Goal: Task Accomplishment & Management: Use online tool/utility

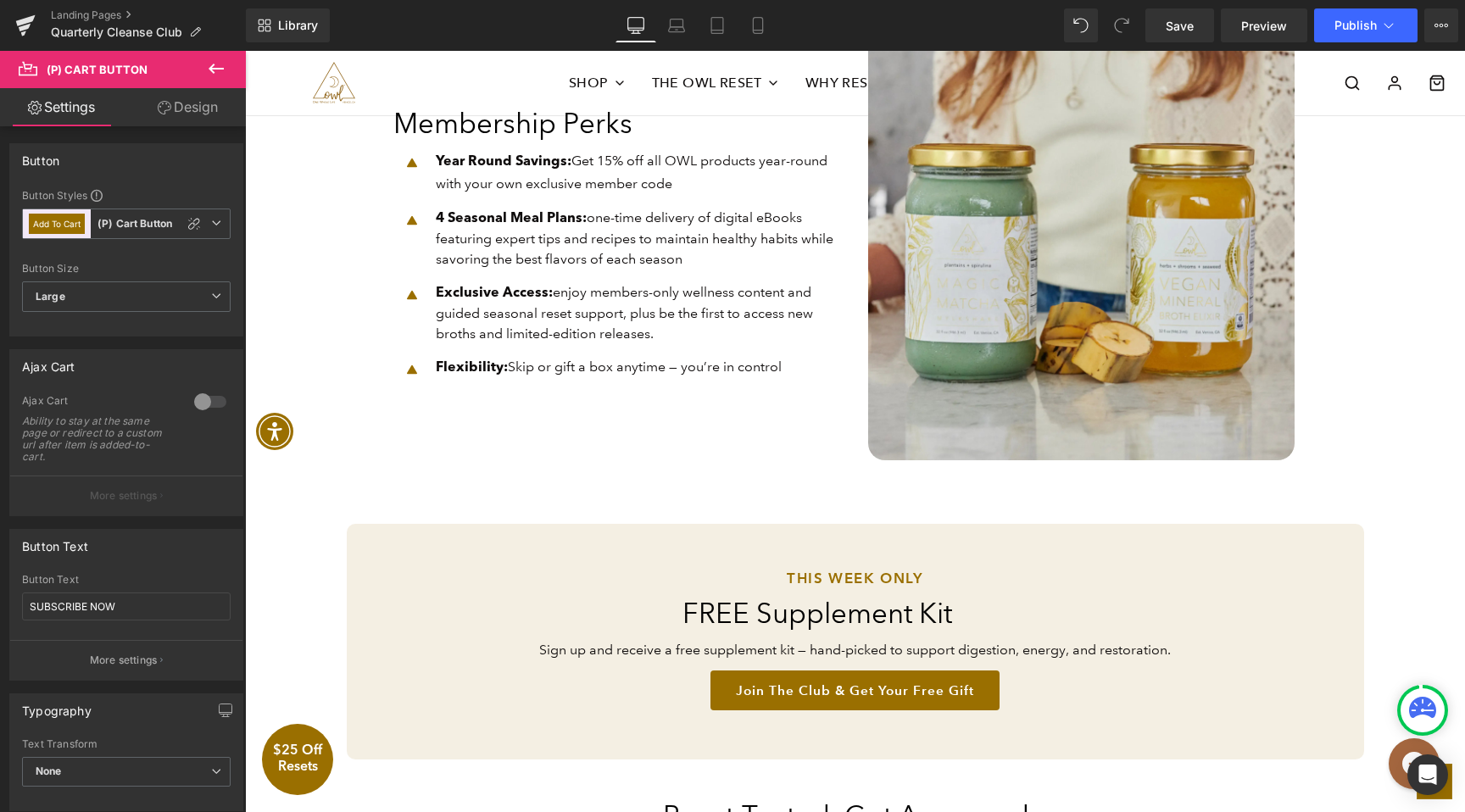
scroll to position [1259, 0]
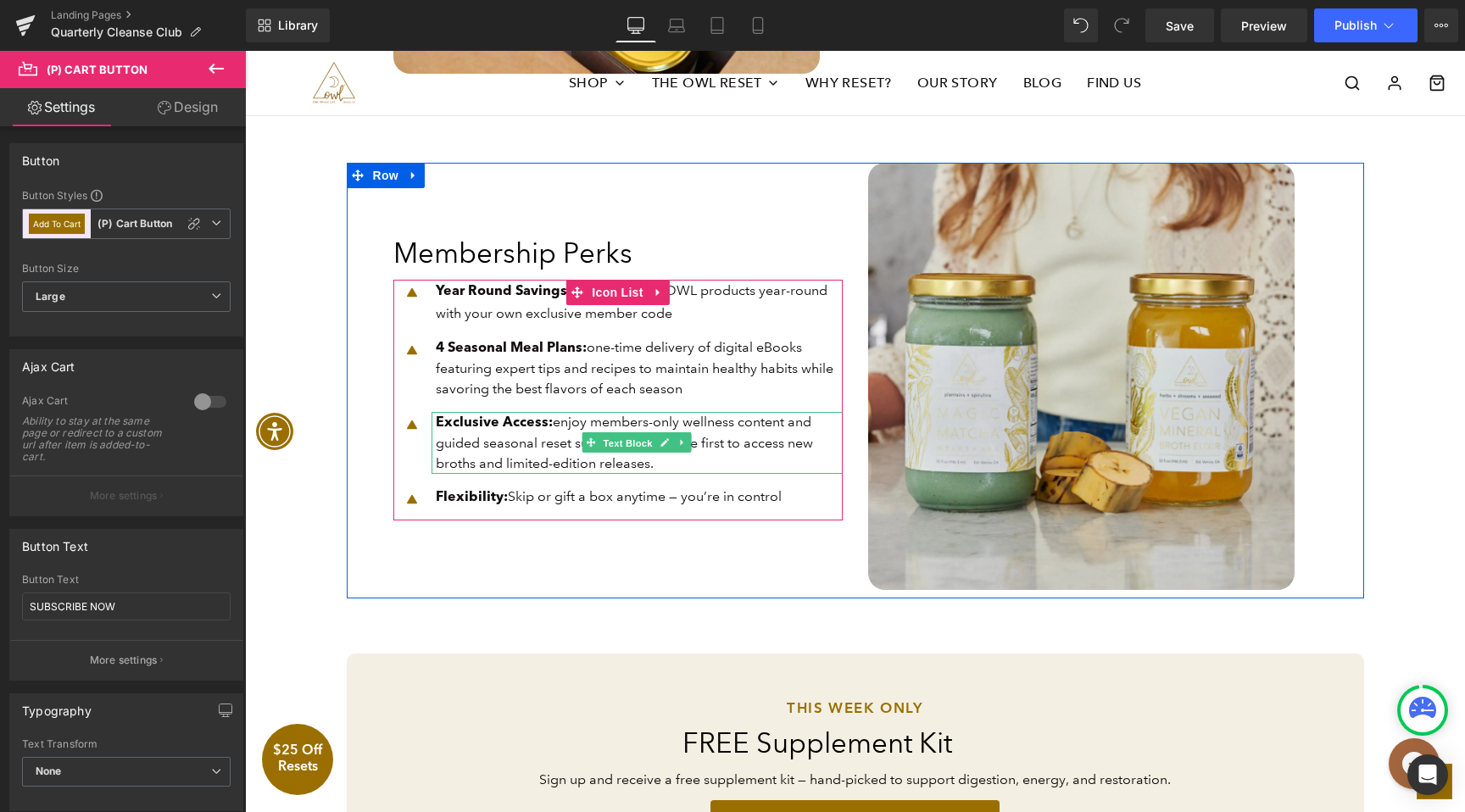
click at [643, 443] on span "Text Block" at bounding box center [628, 444] width 56 height 21
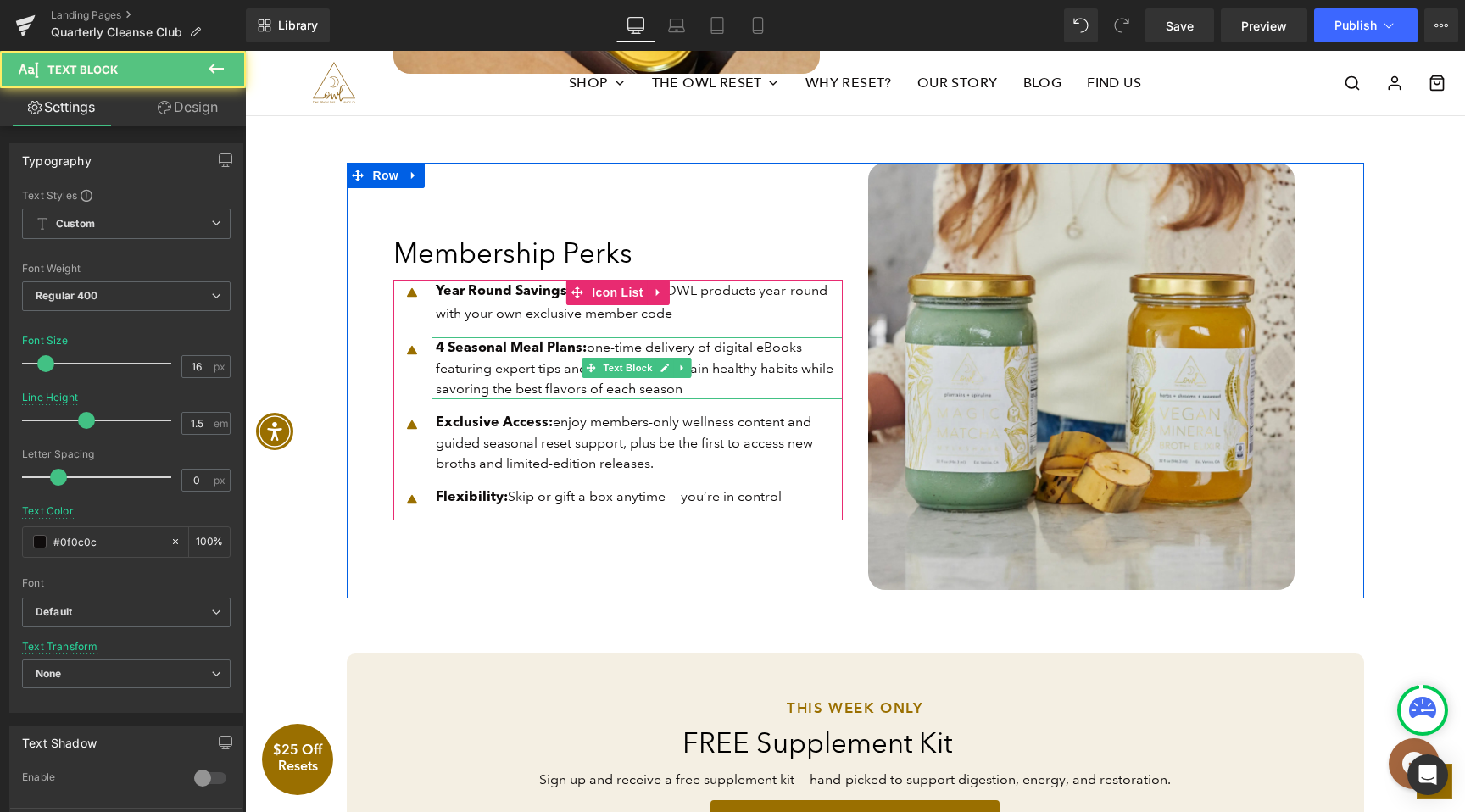
click at [810, 385] on p "4 Seasonal Meal Plans : one-time delivery of digital eBooks featuring expert ti…" at bounding box center [639, 368] width 407 height 62
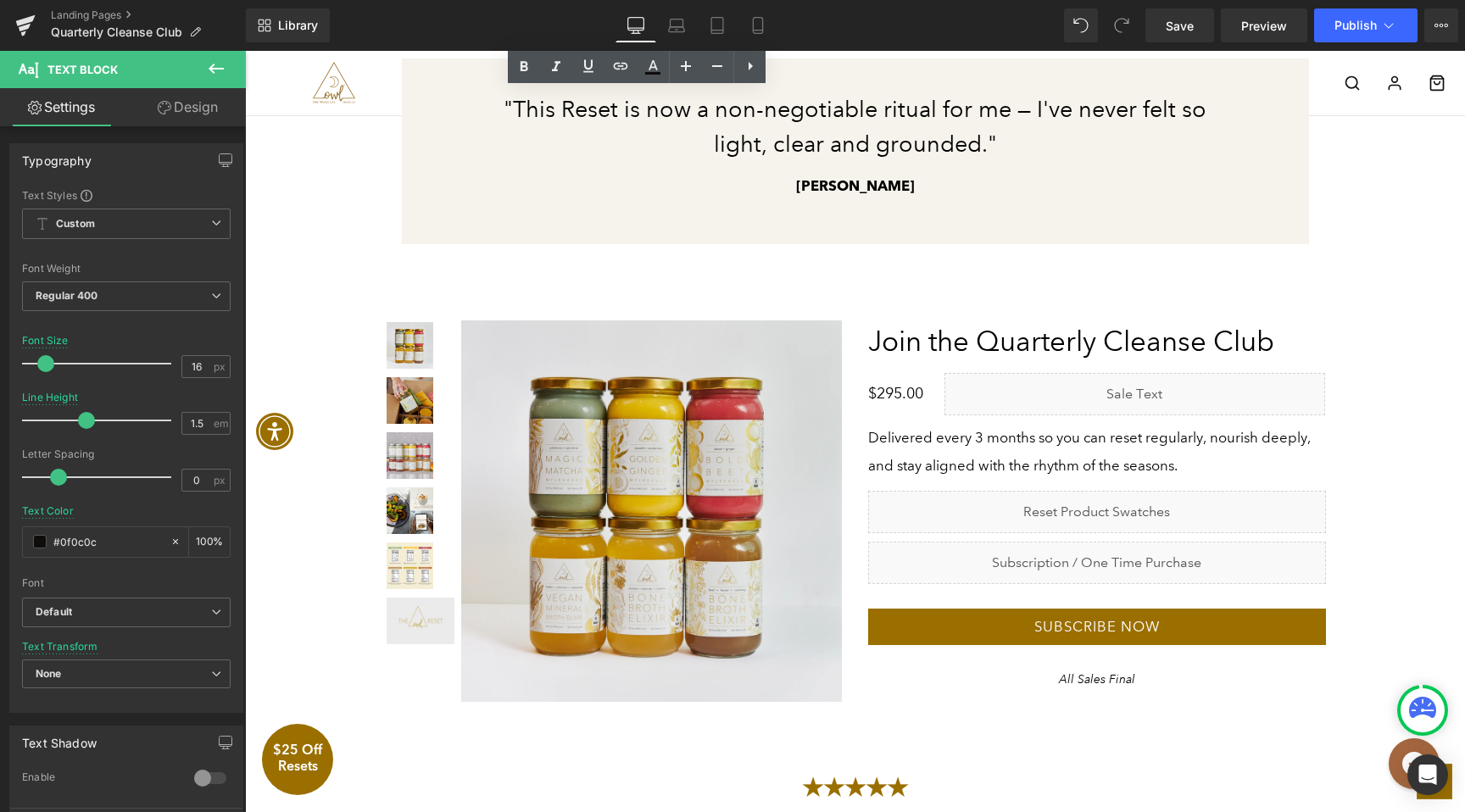
scroll to position [3539, 0]
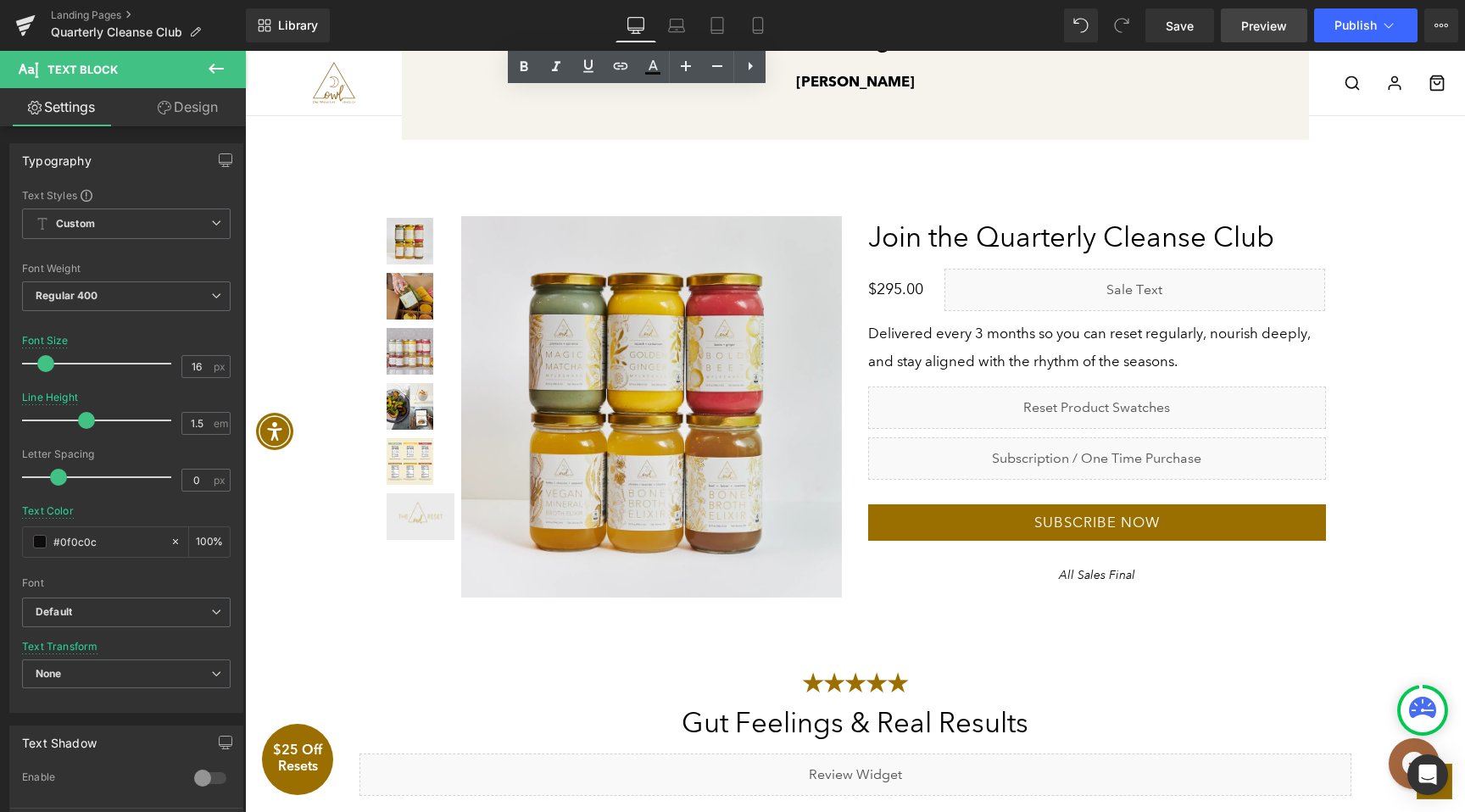
click at [1274, 19] on span "Preview" at bounding box center [1264, 25] width 46 height 18
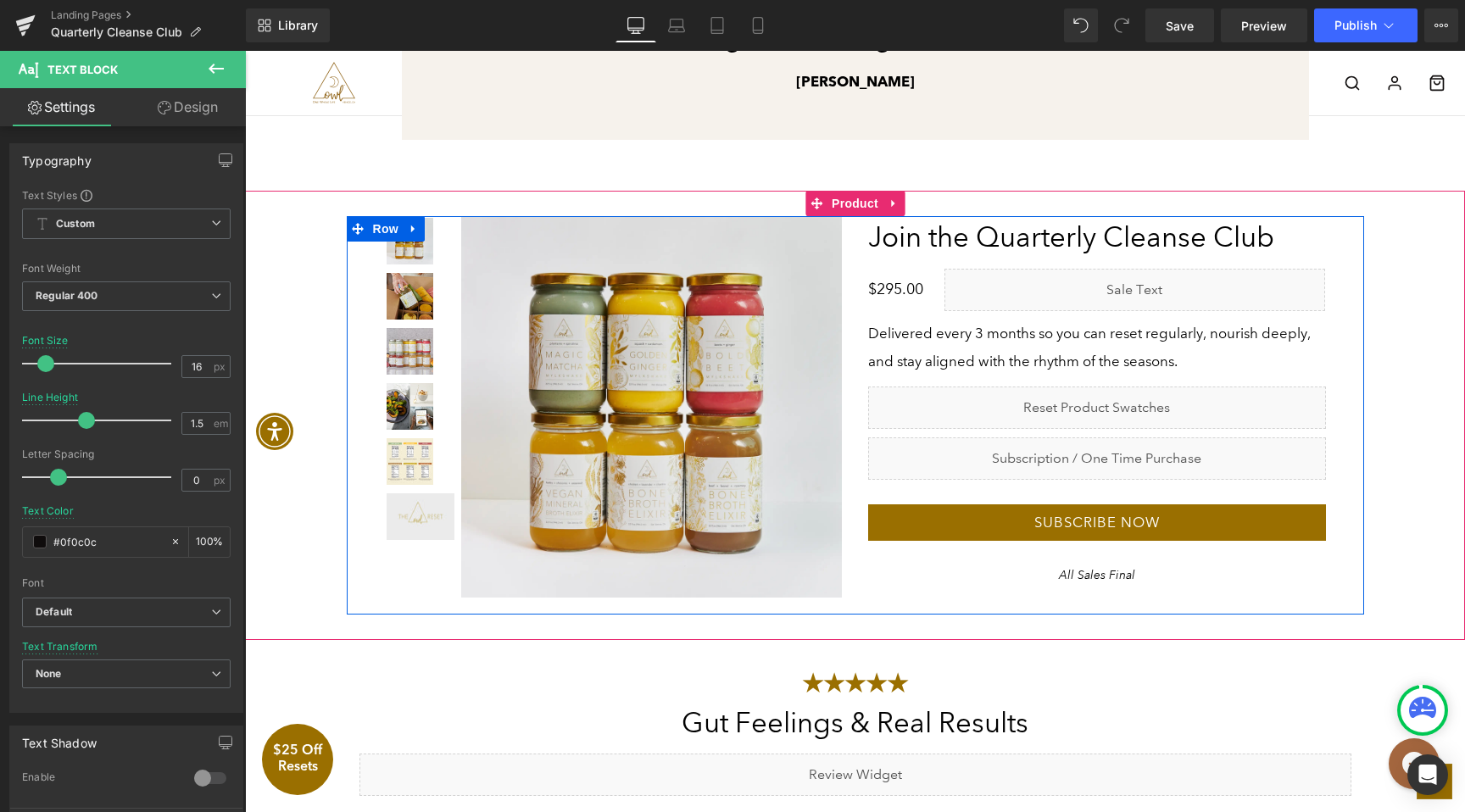
click at [1117, 401] on div "Liquid" at bounding box center [1097, 407] width 458 height 42
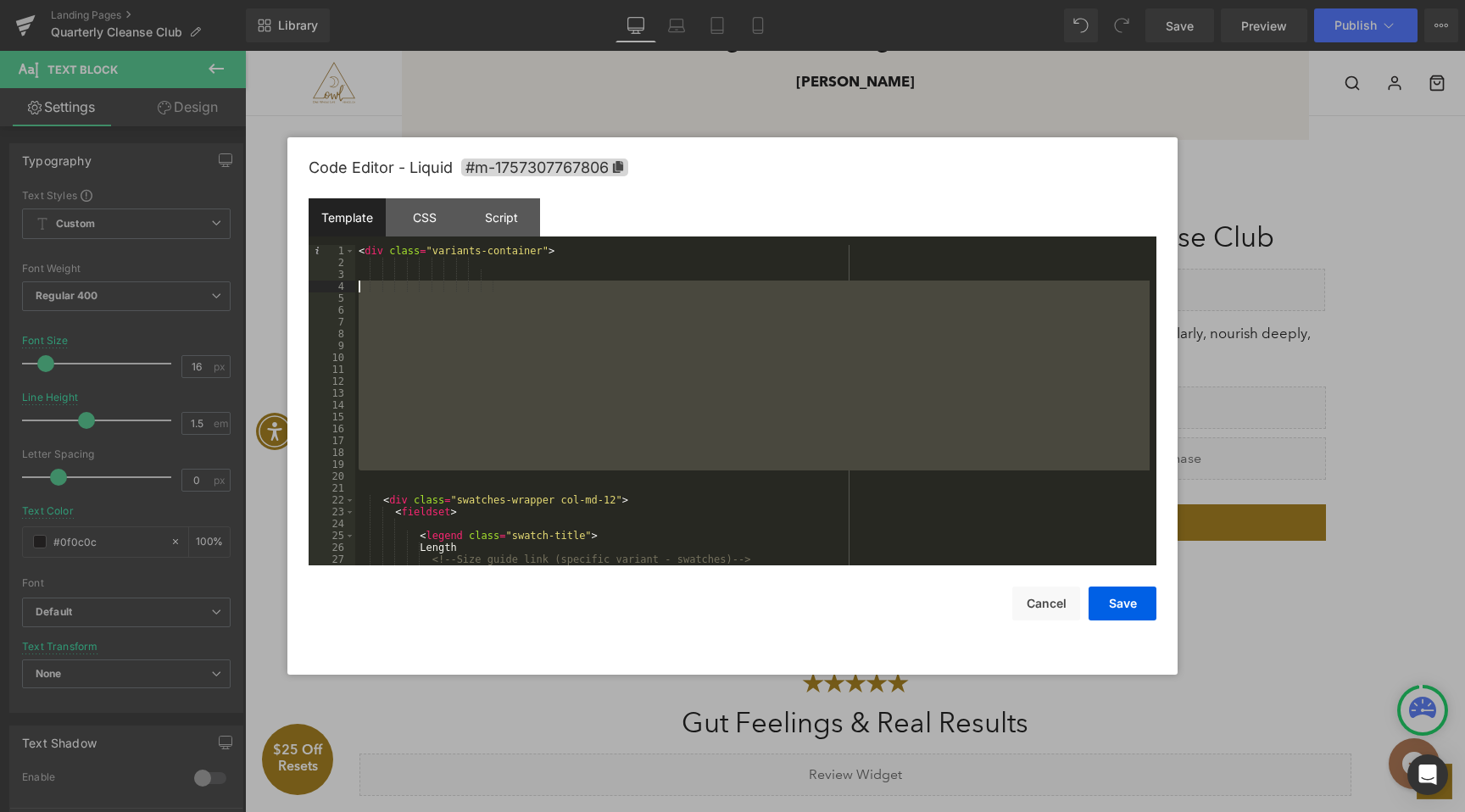
drag, startPoint x: 404, startPoint y: 482, endPoint x: 346, endPoint y: 282, distance: 208.2
click at [346, 282] on pre "1 2 3 4 5 6 7 8 9 10 11 12 13 14 15 16 17 18 19 20 21 22 23 24 25 26 27 28 < di…" at bounding box center [732, 406] width 848 height 321
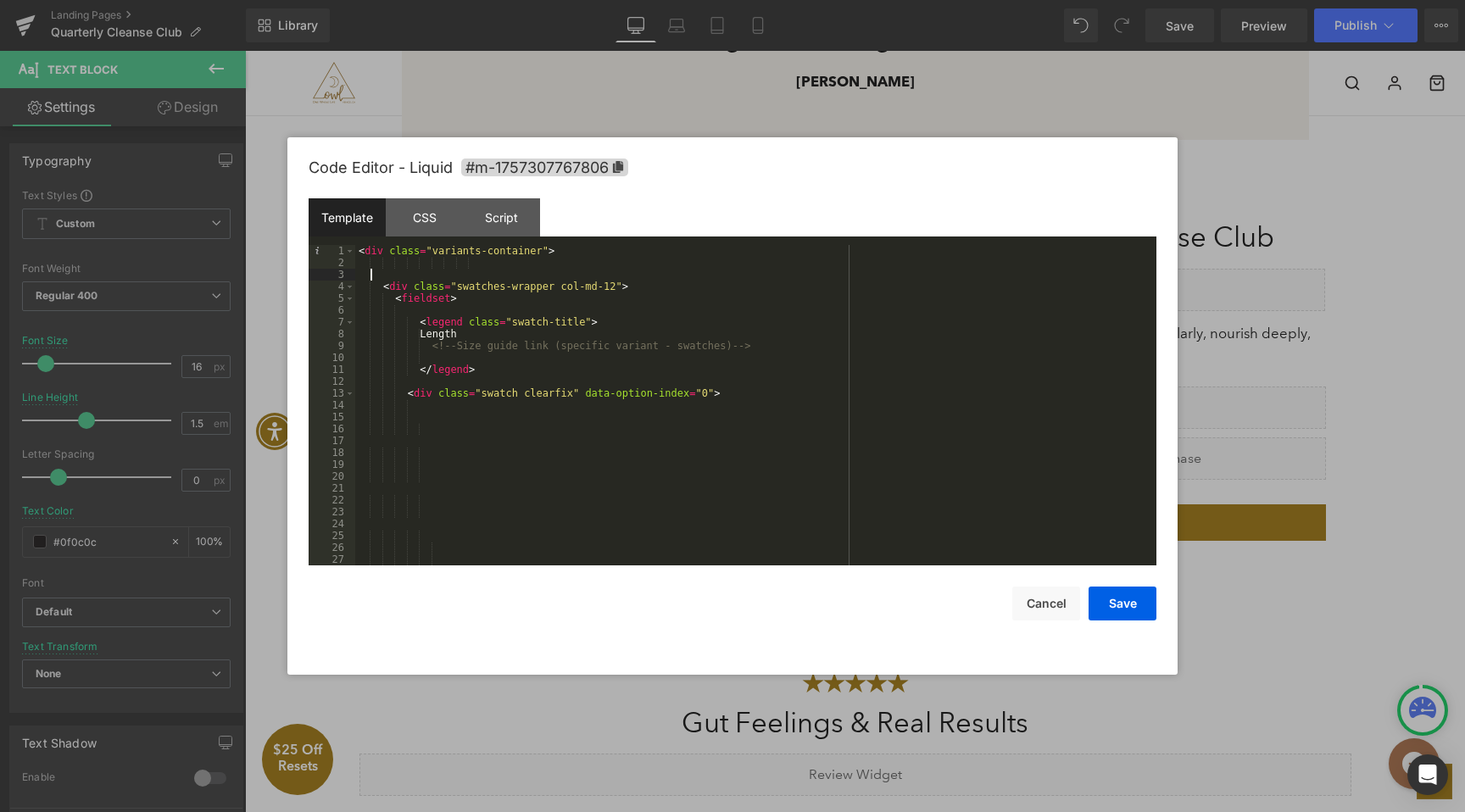
click at [378, 279] on div "< div class = "variants-container" > < div class = "swatches-wrapper col-md-12"…" at bounding box center [753, 417] width 795 height 344
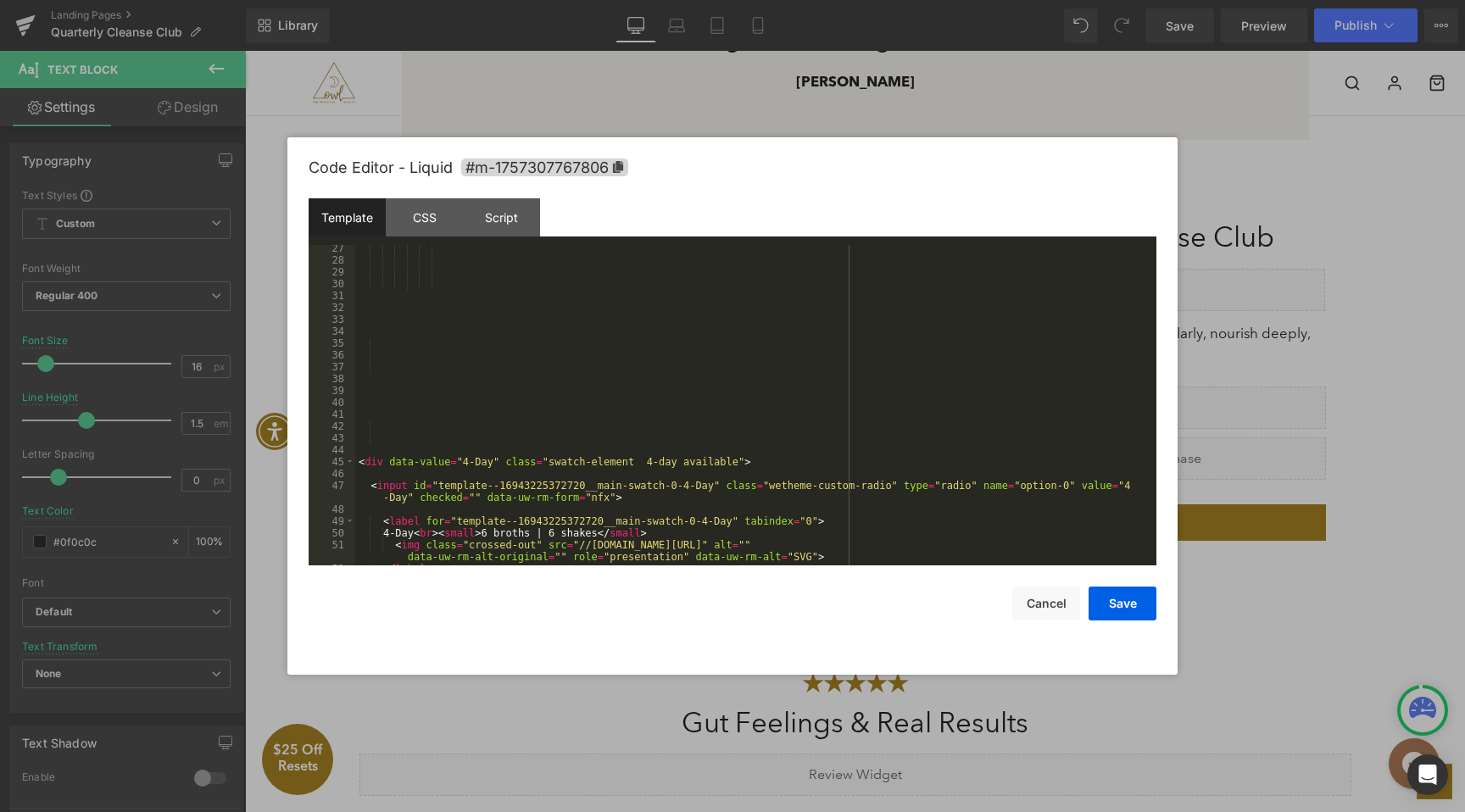
scroll to position [301, 0]
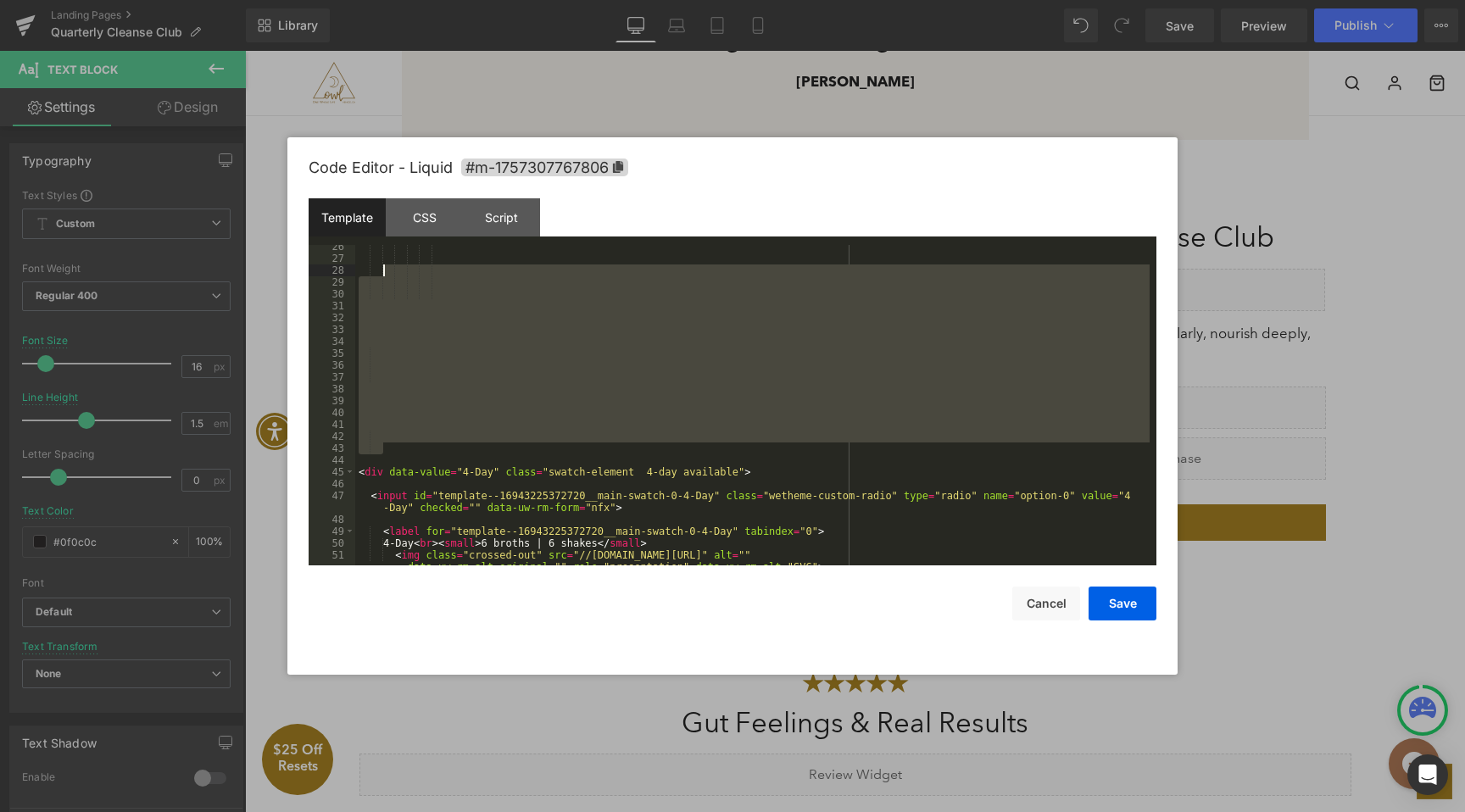
drag, startPoint x: 397, startPoint y: 453, endPoint x: 386, endPoint y: 267, distance: 186.3
click at [386, 267] on div "< div data-value = "4-Day" class = "swatch-element 4-day available" > < input i…" at bounding box center [753, 419] width 795 height 356
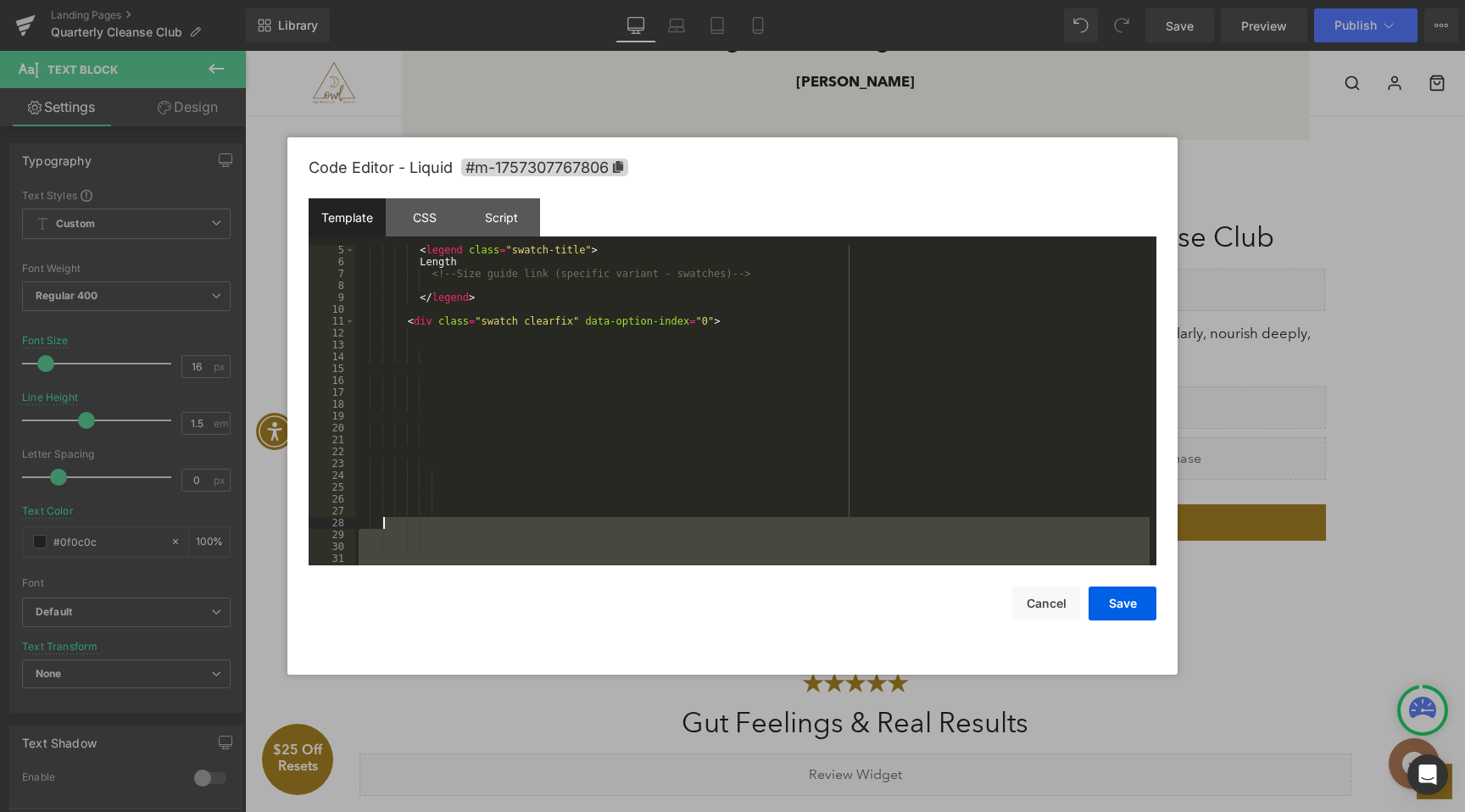
scroll to position [44, 0]
click at [394, 352] on div "< legend class = "swatch-title" > Length <!-- Size guide link (specific variant…" at bounding box center [753, 408] width 795 height 344
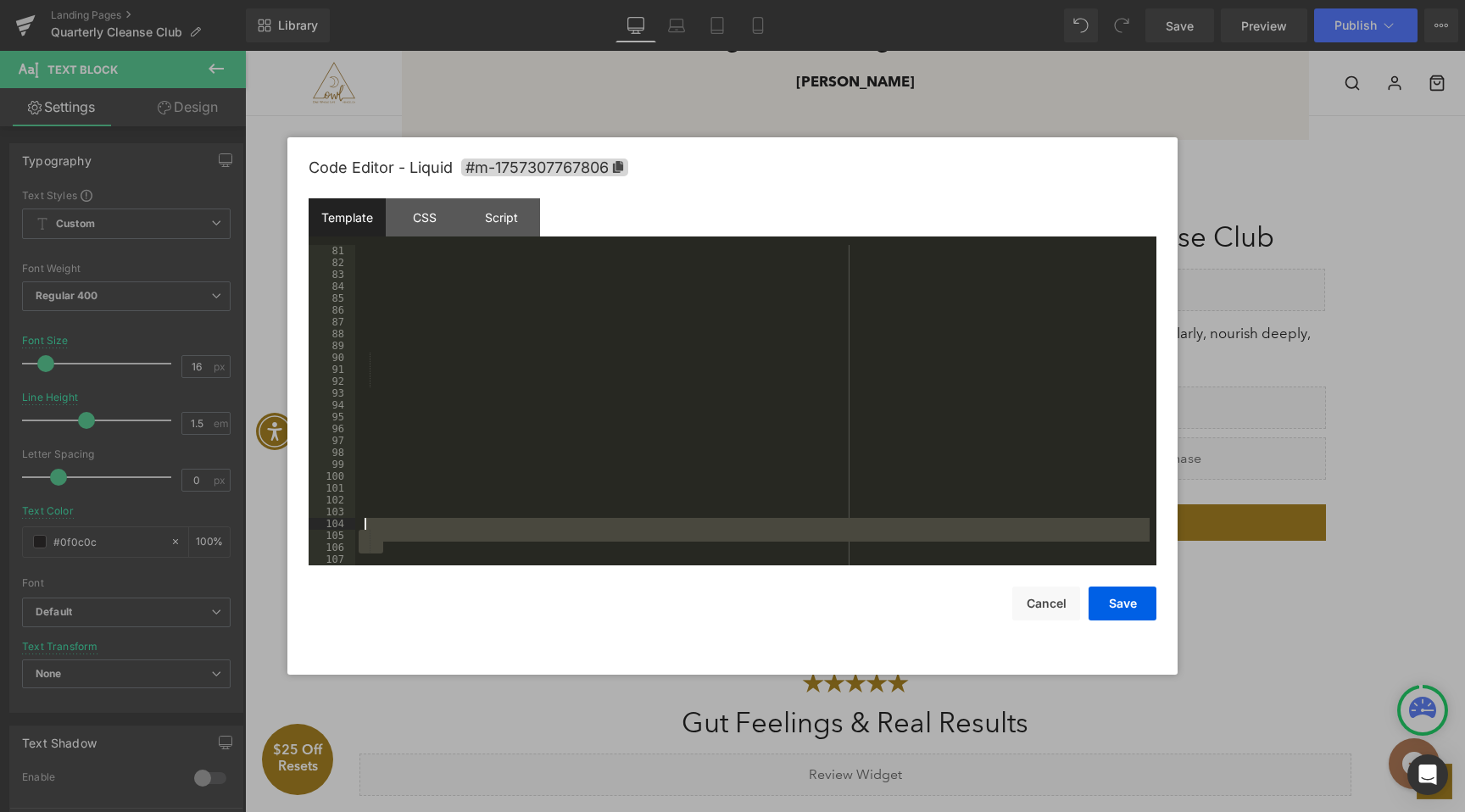
scroll to position [973, 0]
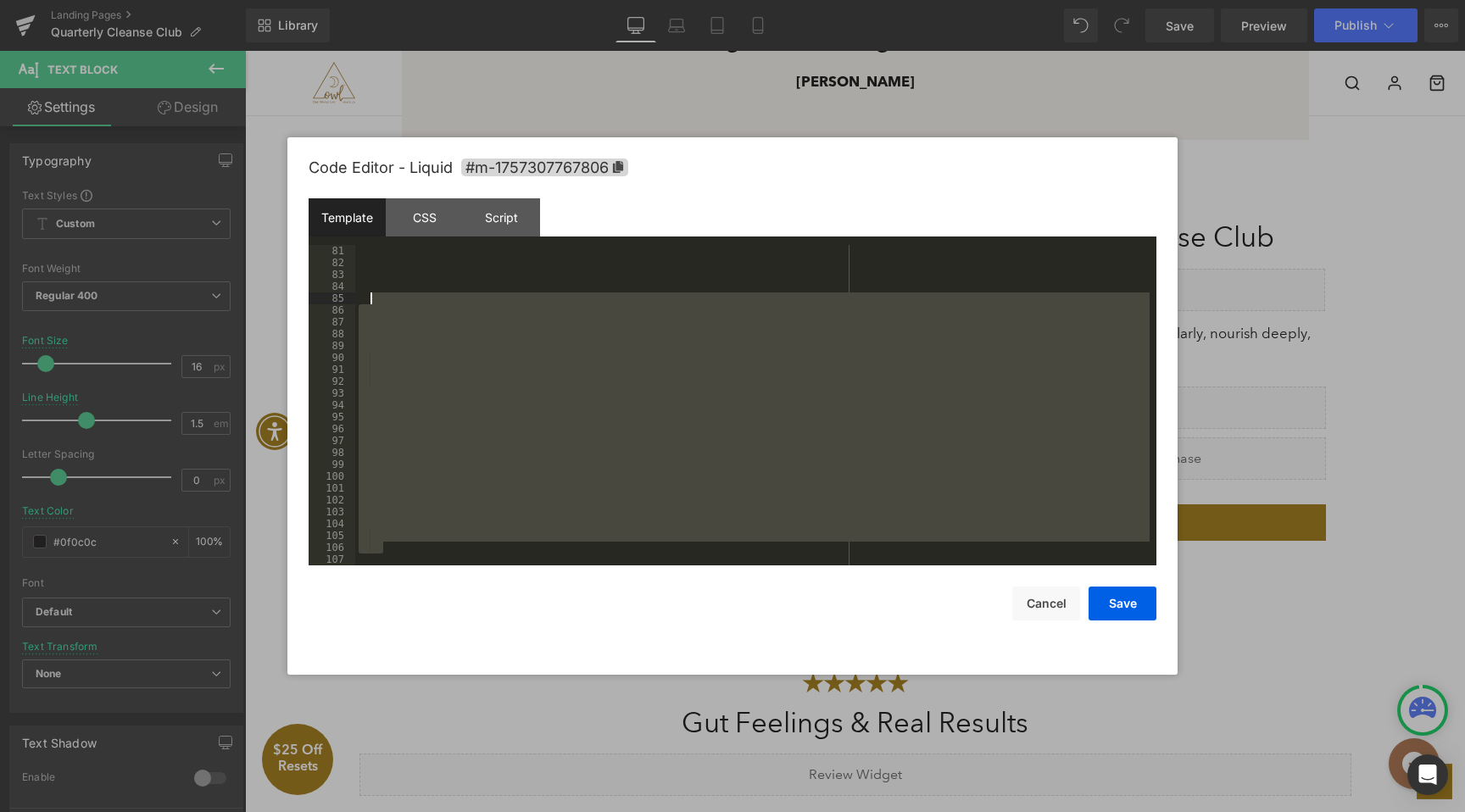
drag, startPoint x: 384, startPoint y: 396, endPoint x: 371, endPoint y: 297, distance: 99.8
click at [371, 297] on div "< div data-value = "6-Day" class = "swatch-element 6-day available" >" at bounding box center [753, 417] width 795 height 344
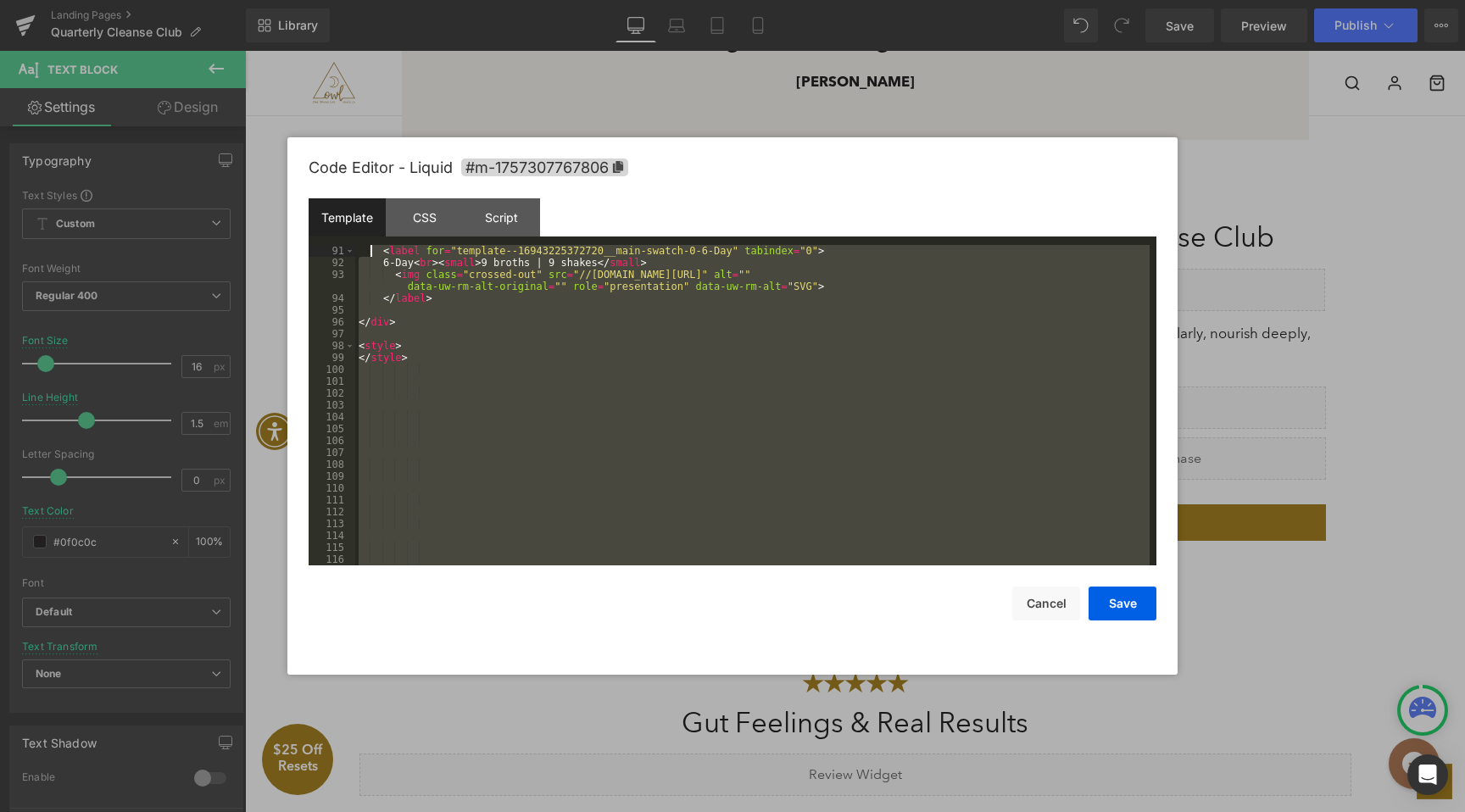
scroll to position [1009, 0]
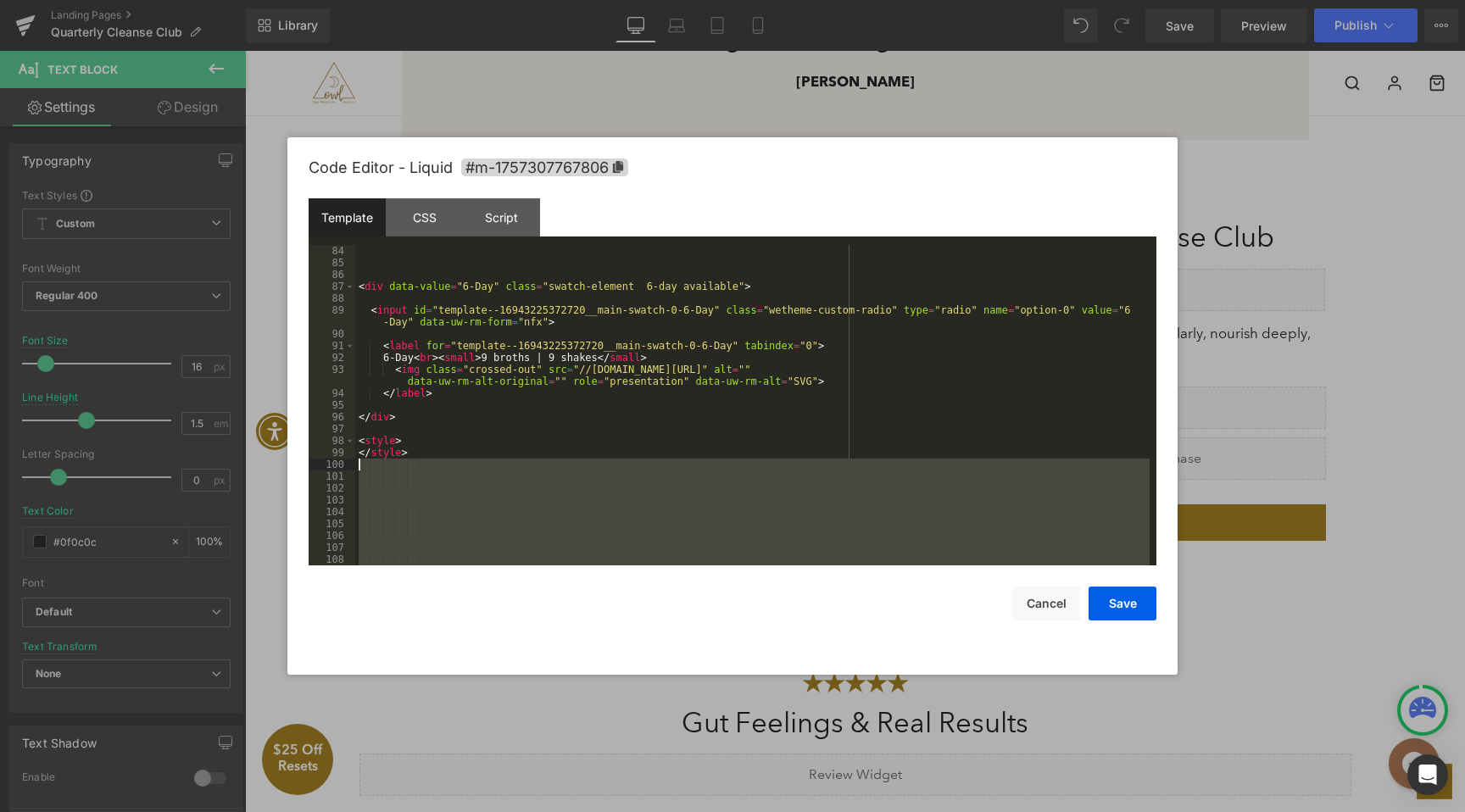
drag, startPoint x: 378, startPoint y: 447, endPoint x: 352, endPoint y: 468, distance: 33.4
click at [352, 468] on pre "84 85 86 87 88 89 90 91 92 93 94 95 96 97 98 99 100 101 102 103 104 105 106 107…" at bounding box center [732, 406] width 848 height 321
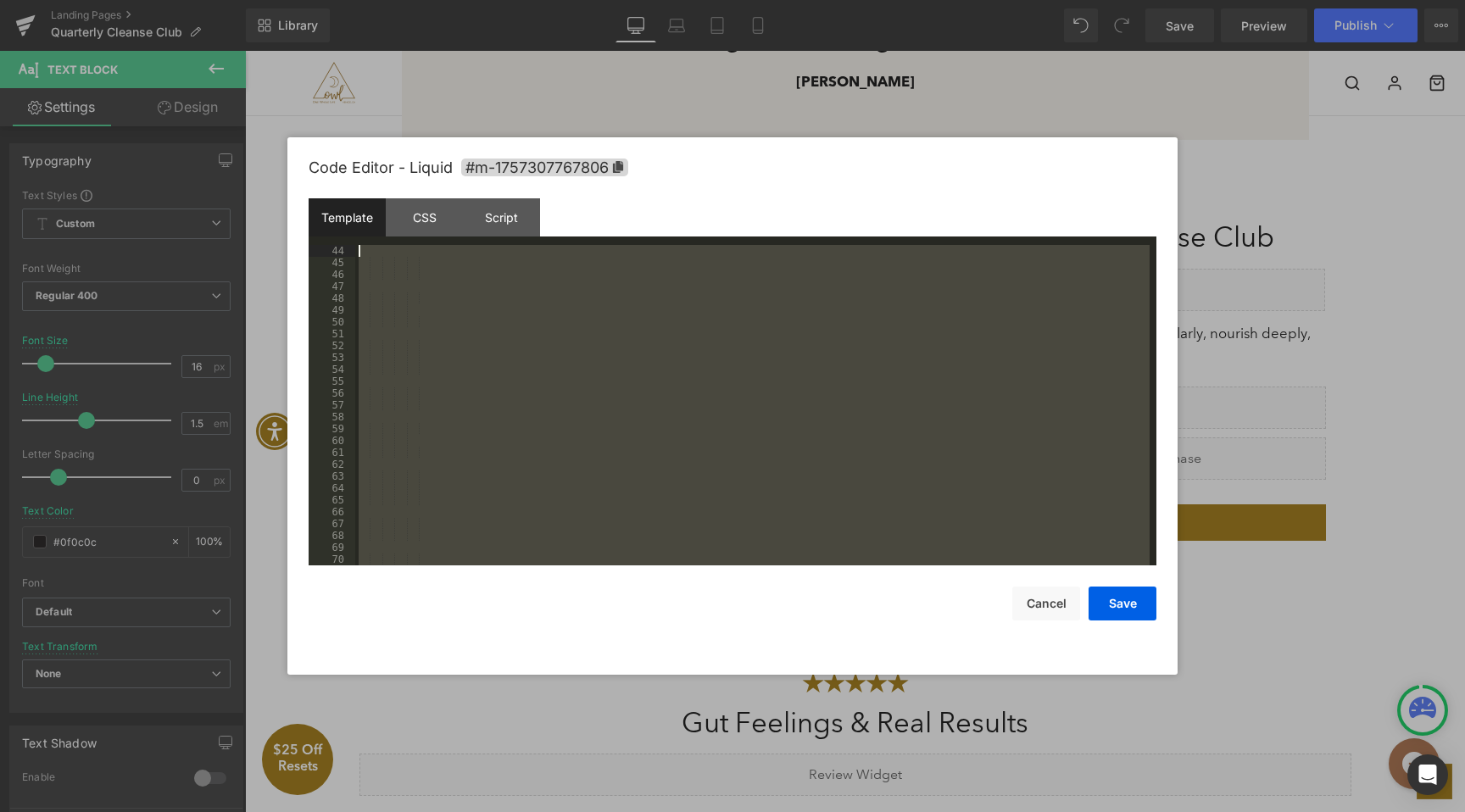
scroll to position [534, 0]
drag, startPoint x: 372, startPoint y: 373, endPoint x: 360, endPoint y: 270, distance: 103.7
click at [360, 269] on div at bounding box center [753, 417] width 795 height 344
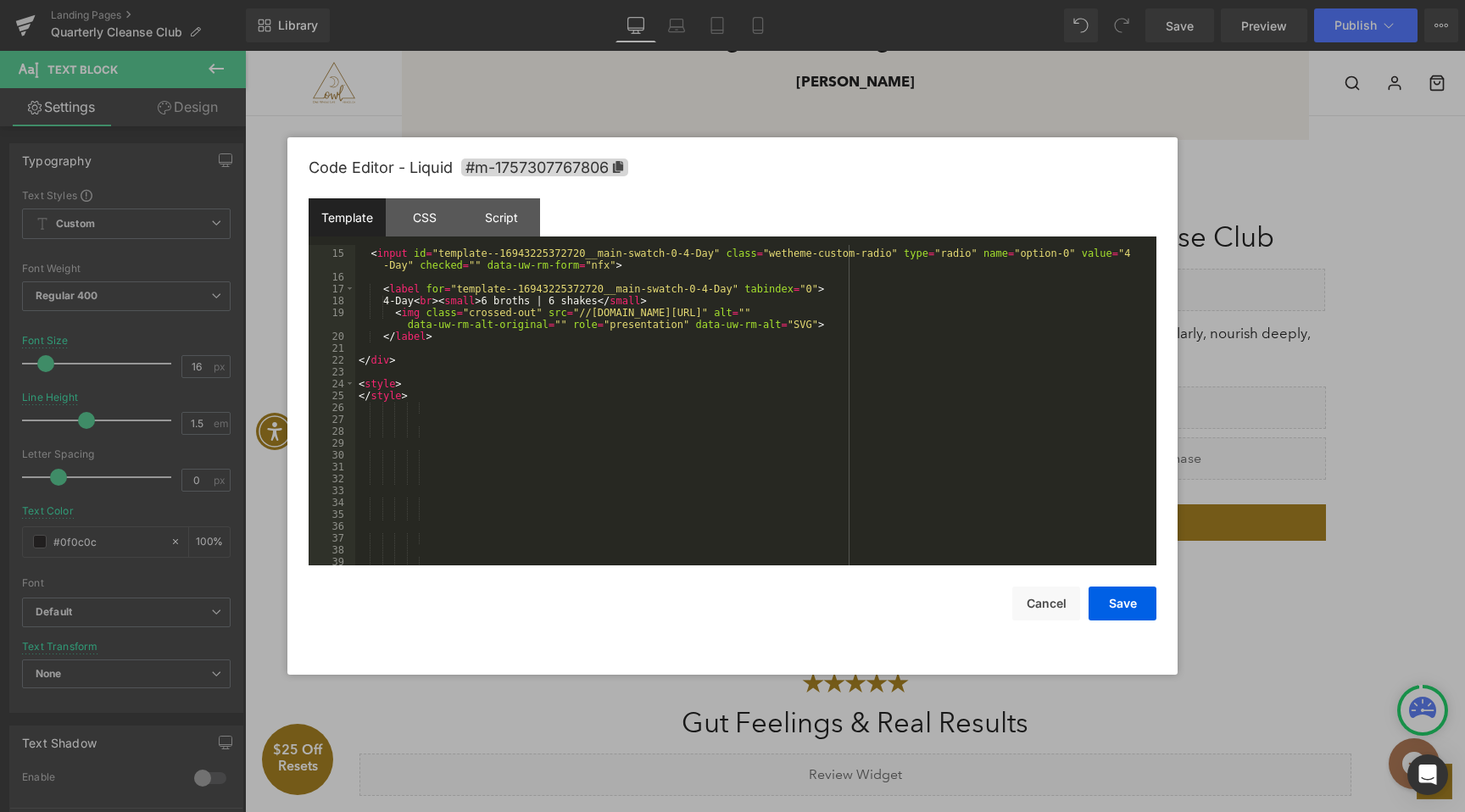
scroll to position [166, 0]
click at [366, 415] on div "< input id = "template--16943225372720__main-swatch-0-4-Day" class = "wetheme-c…" at bounding box center [753, 423] width 795 height 356
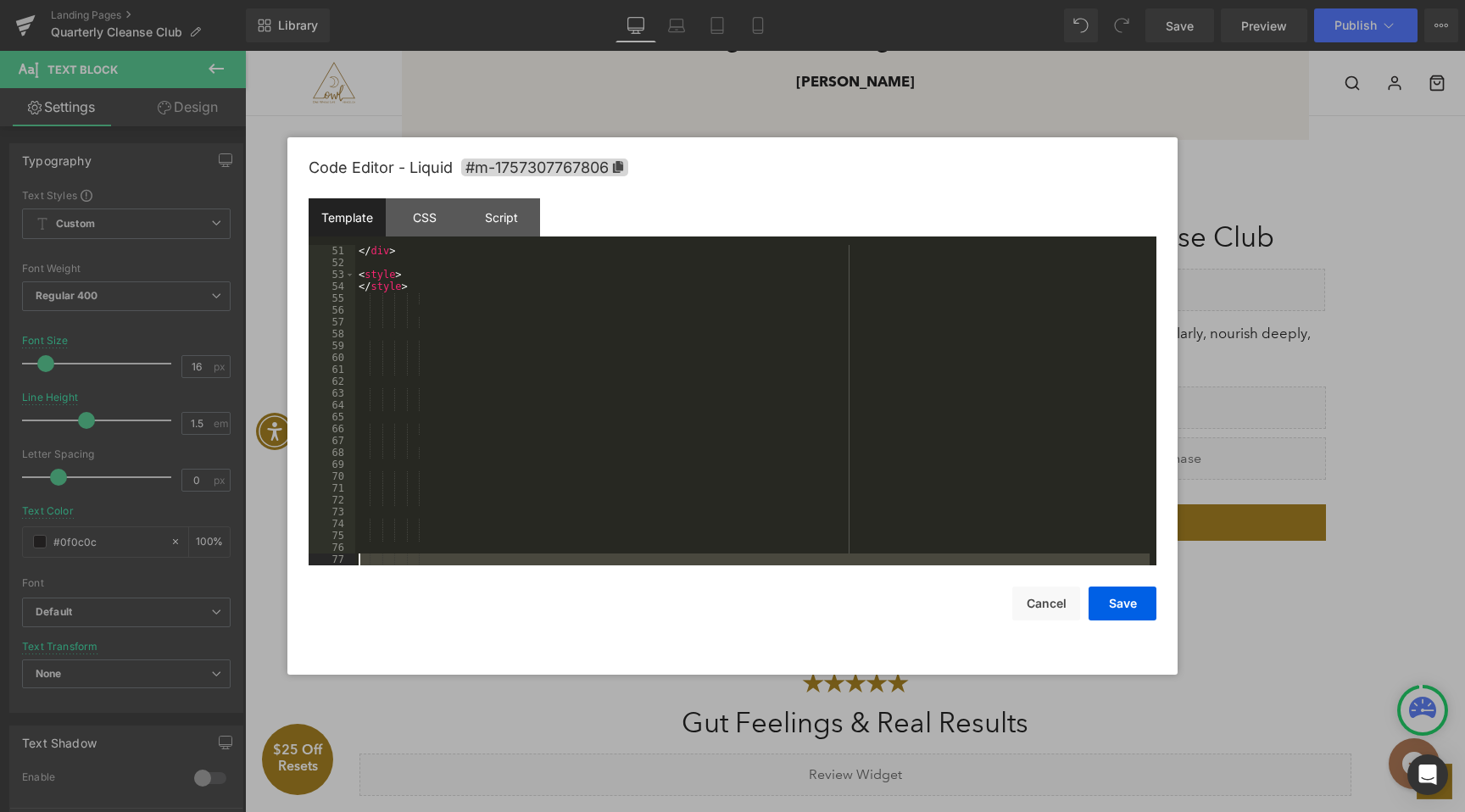
scroll to position [819, 0]
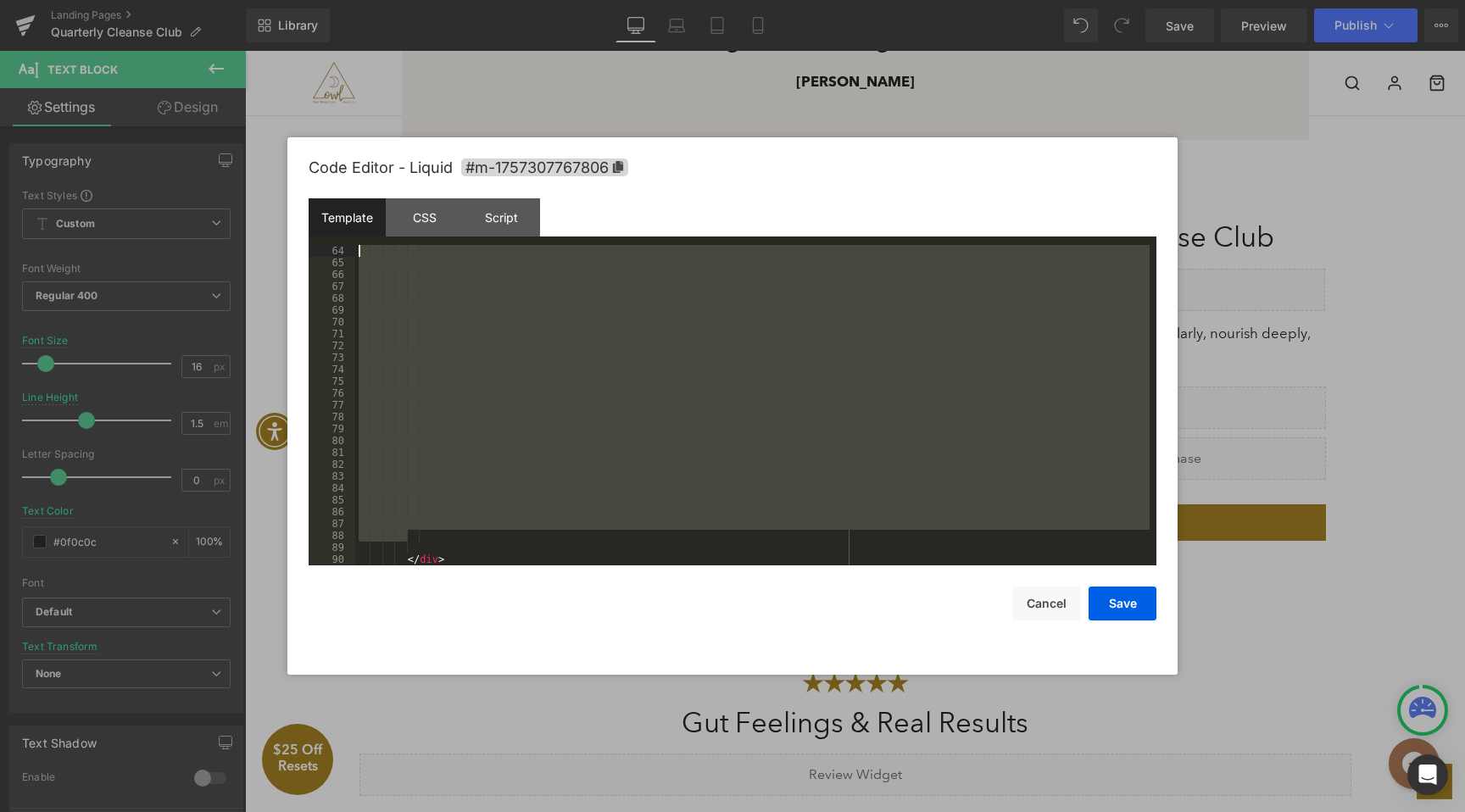
drag, startPoint x: 408, startPoint y: 489, endPoint x: 346, endPoint y: 253, distance: 244.0
click at [346, 253] on pre "64 65 66 67 68 69 70 71 72 73 74 75 76 77 78 79 80 81 82 83 84 85 86 87 88 89 9…" at bounding box center [732, 406] width 848 height 321
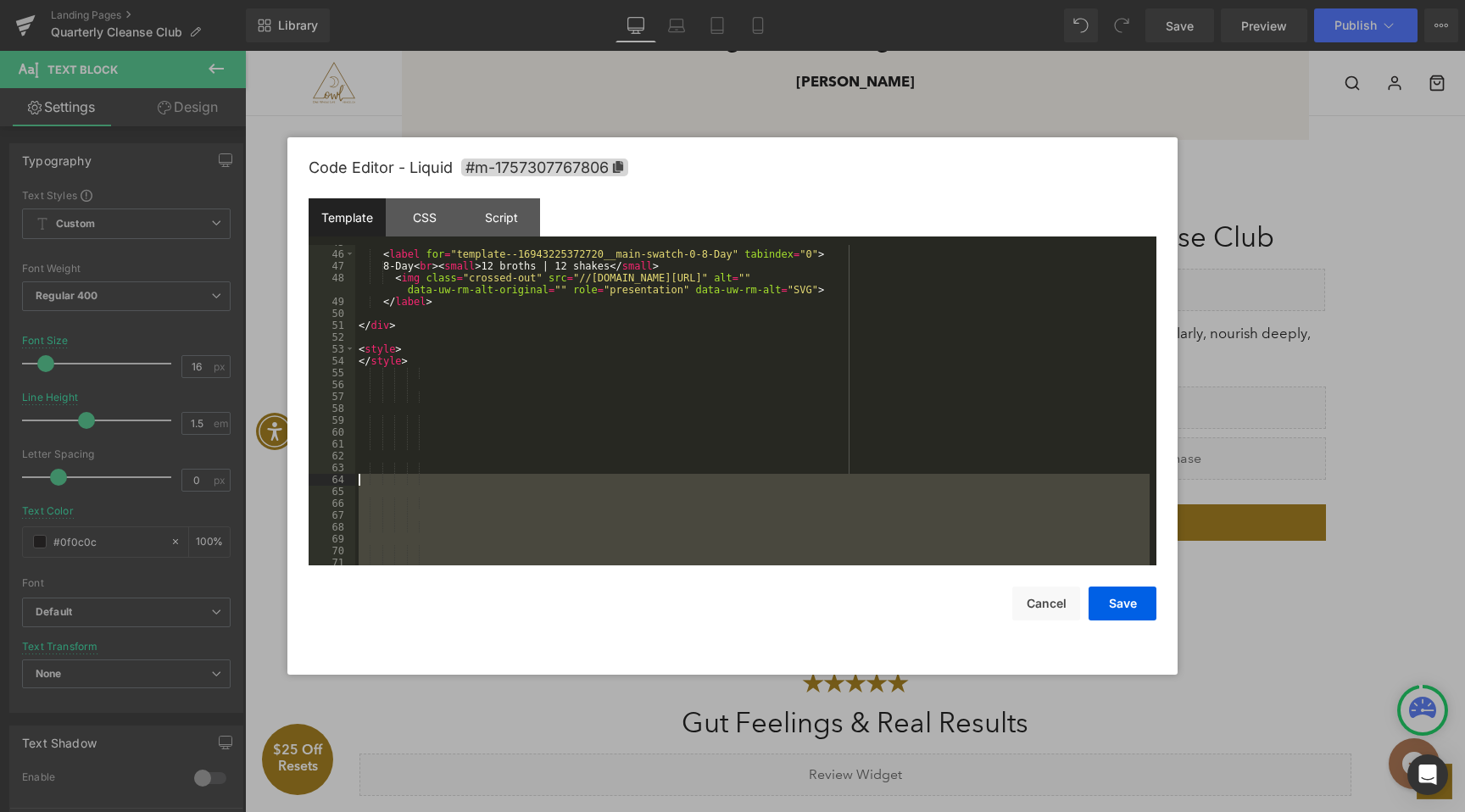
scroll to position [576, 0]
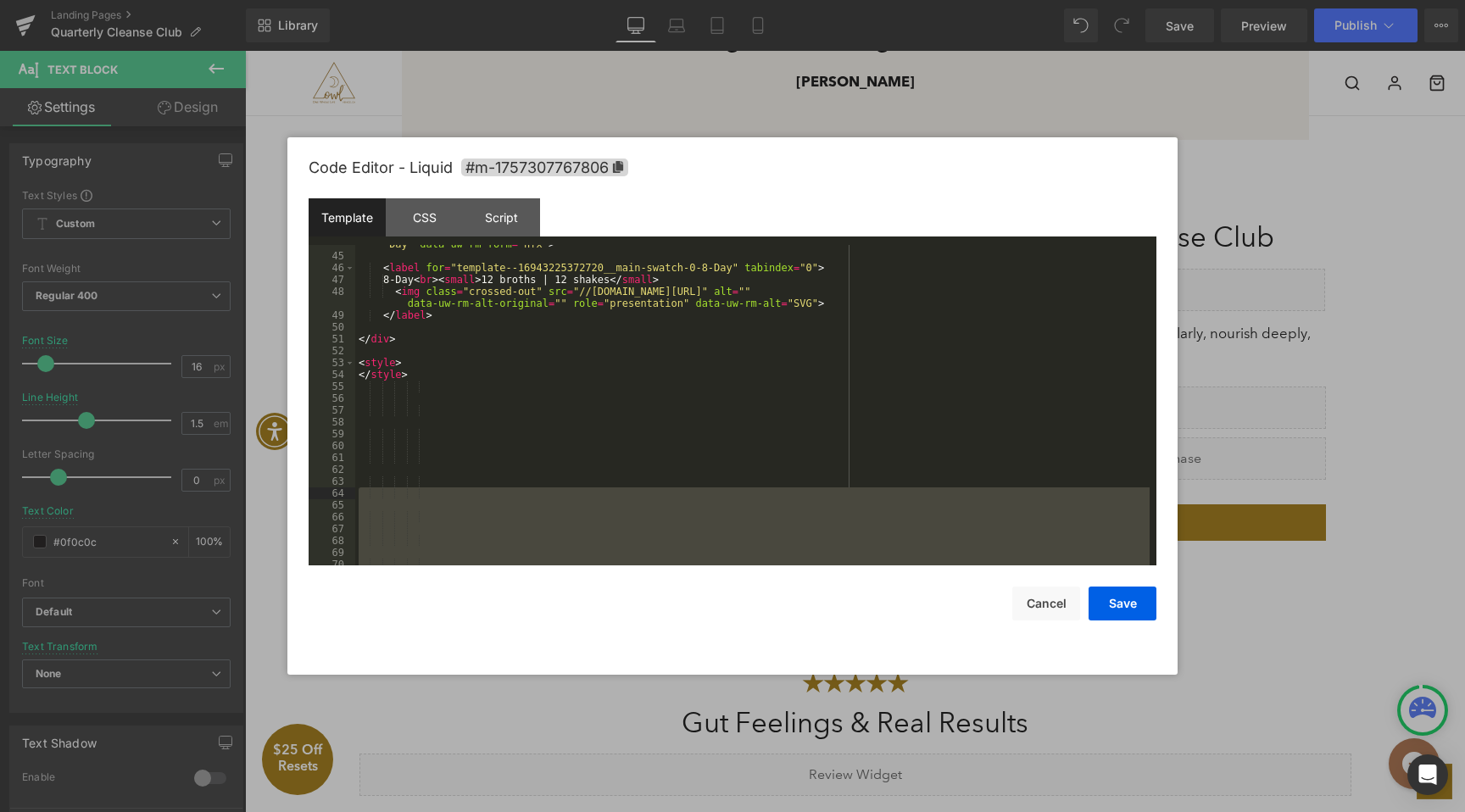
click at [360, 391] on div "< input id = "template--16943225372720__main-swatch-0-8-Day" class = "wetheme-c…" at bounding box center [753, 405] width 795 height 356
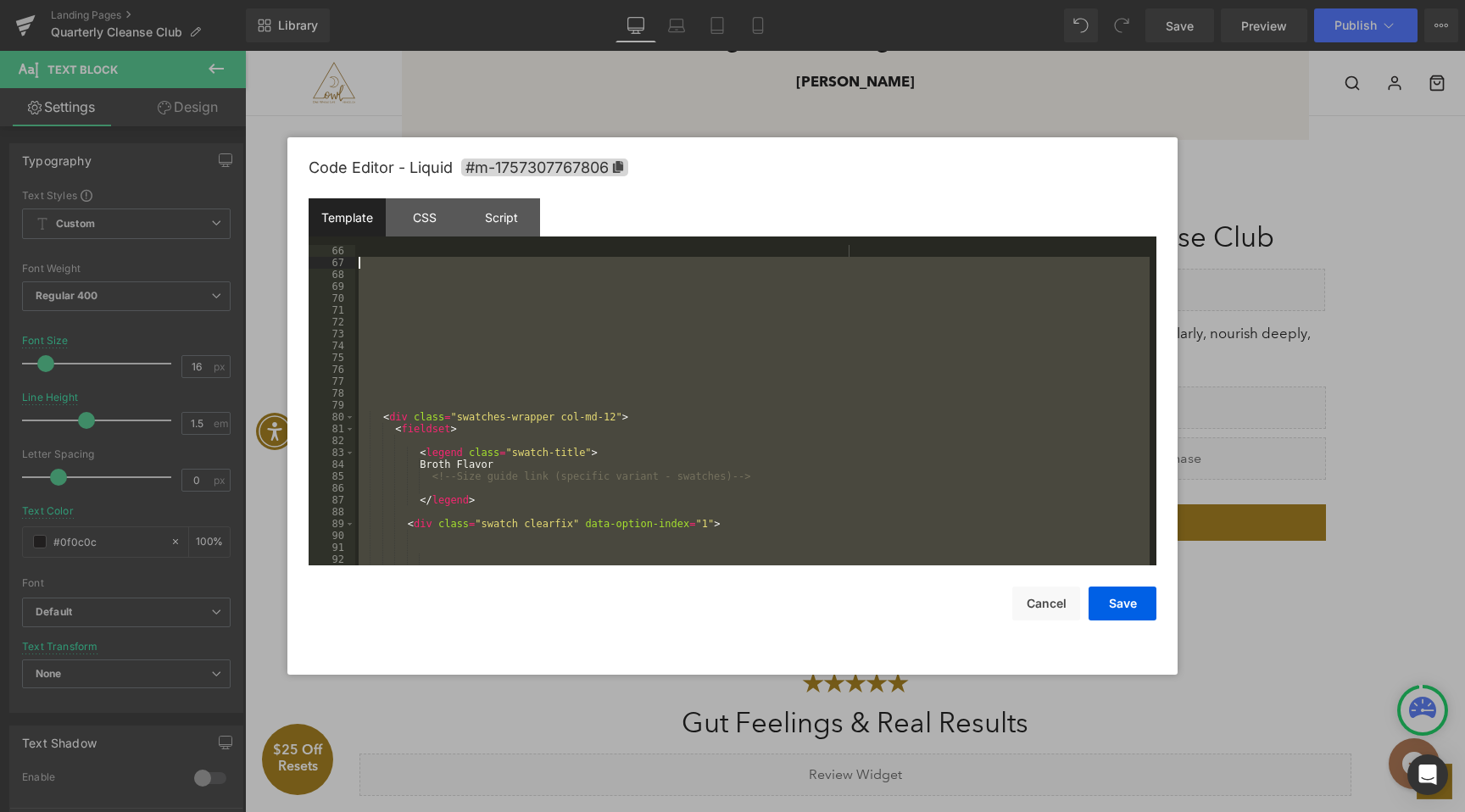
scroll to position [843, 0]
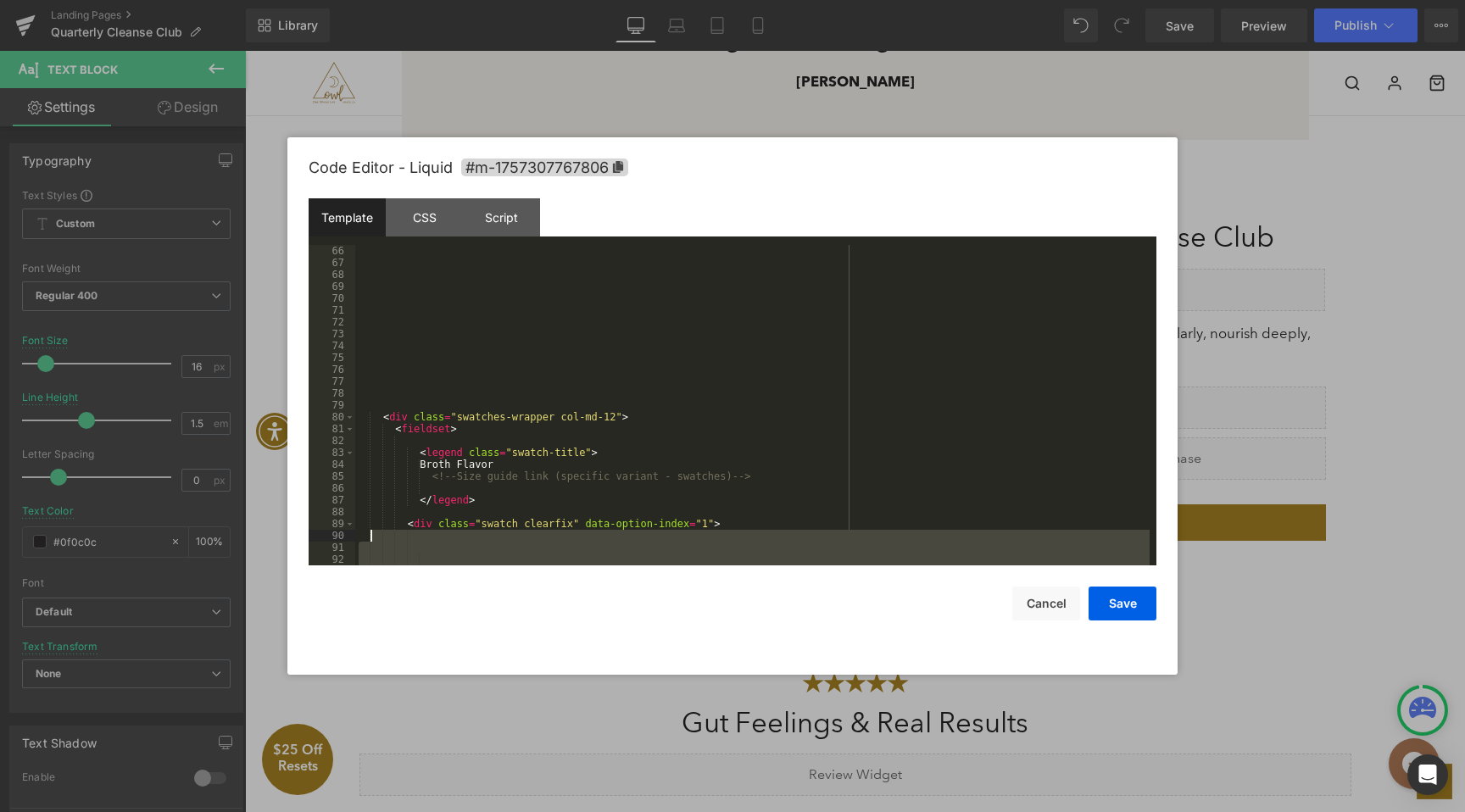
drag, startPoint x: 408, startPoint y: 457, endPoint x: 380, endPoint y: 540, distance: 87.6
click at [380, 540] on div "< div class = "swatches-wrapper col-md-12" > < fieldset > < legend class = "swa…" at bounding box center [753, 417] width 795 height 344
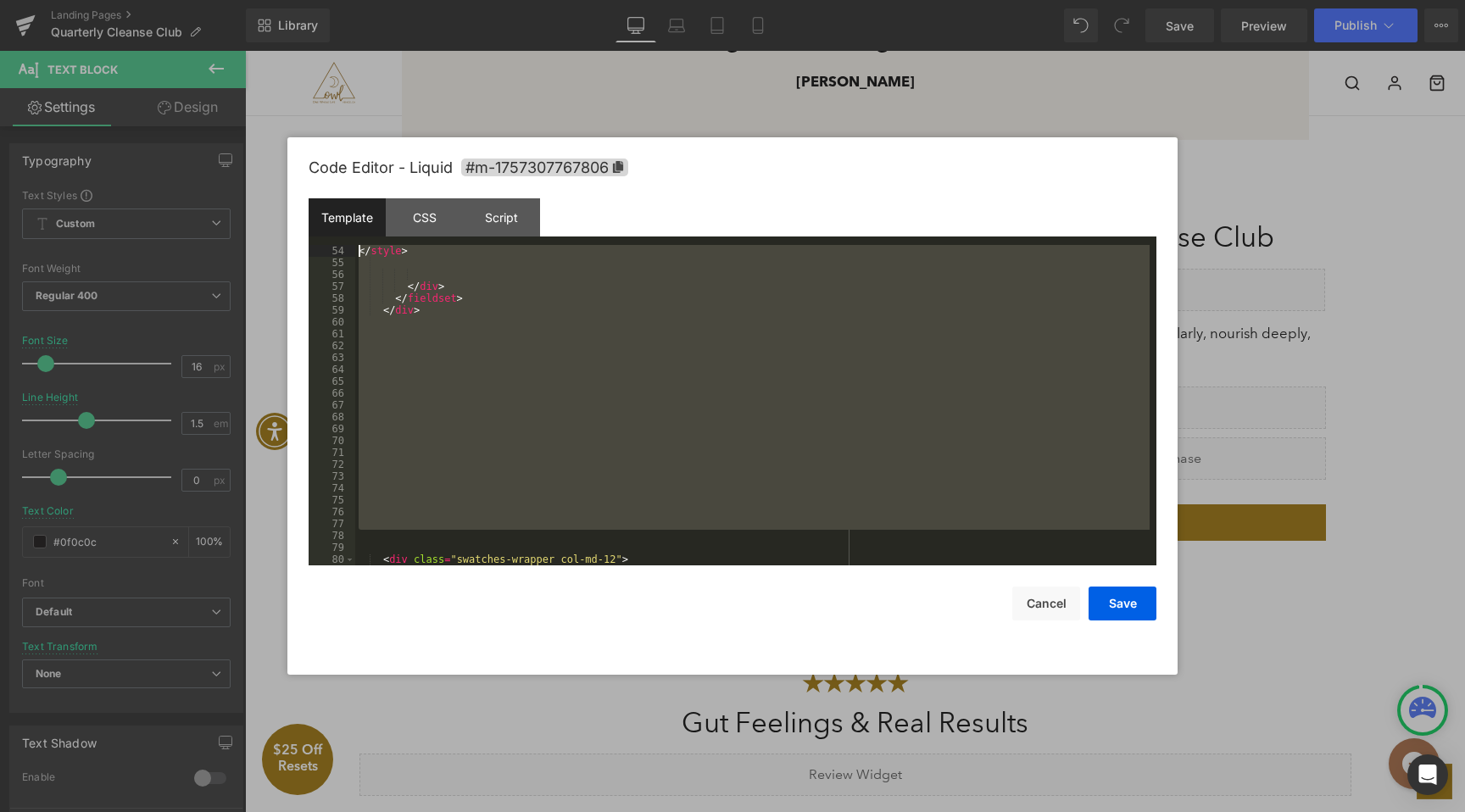
scroll to position [629, 0]
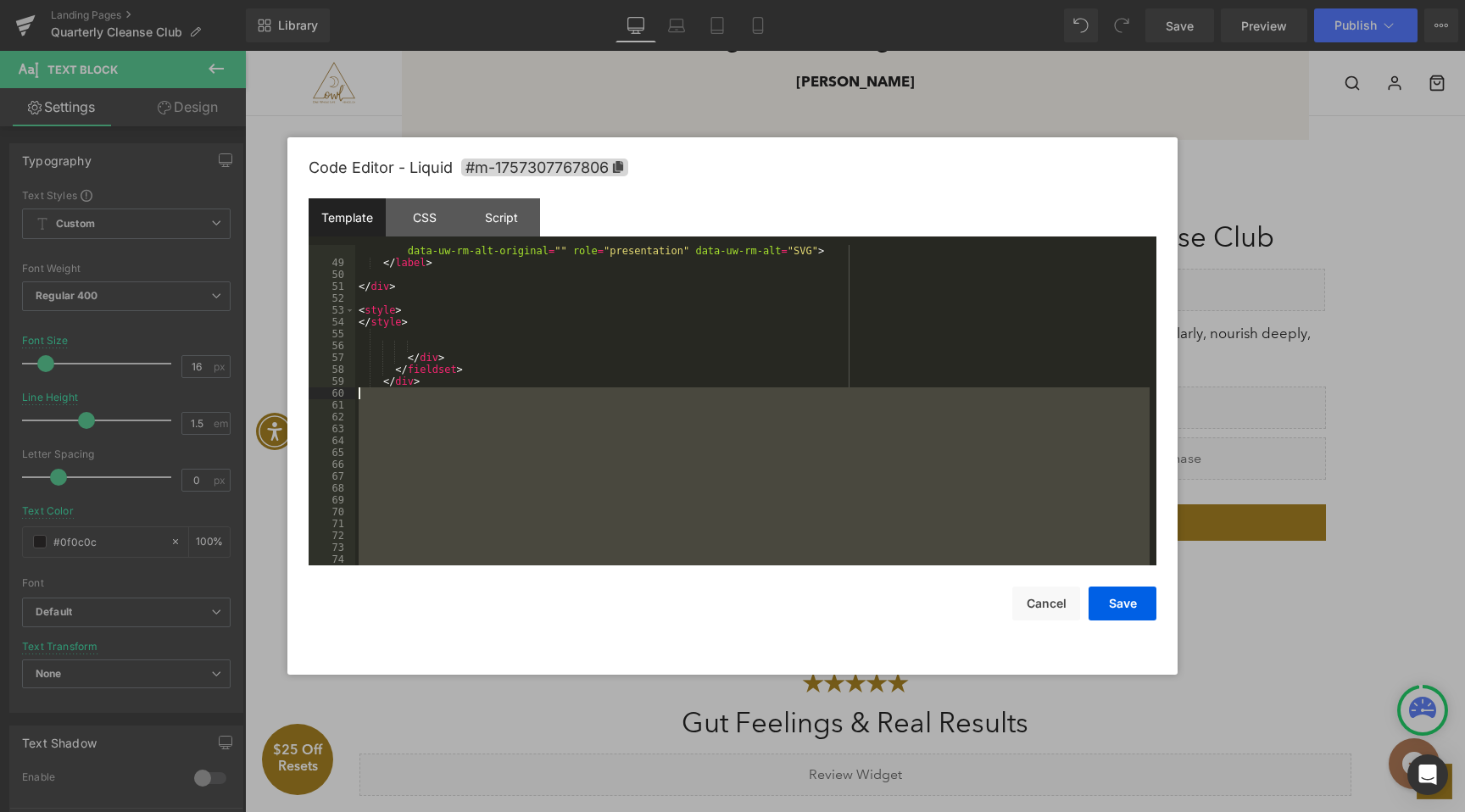
drag, startPoint x: 415, startPoint y: 399, endPoint x: 352, endPoint y: 396, distance: 63.1
click at [352, 396] on pre "48 49 50 51 52 53 54 55 56 57 58 59 60 61 62 63 64 65 66 67 68 69 70 71 72 73 7…" at bounding box center [732, 406] width 848 height 321
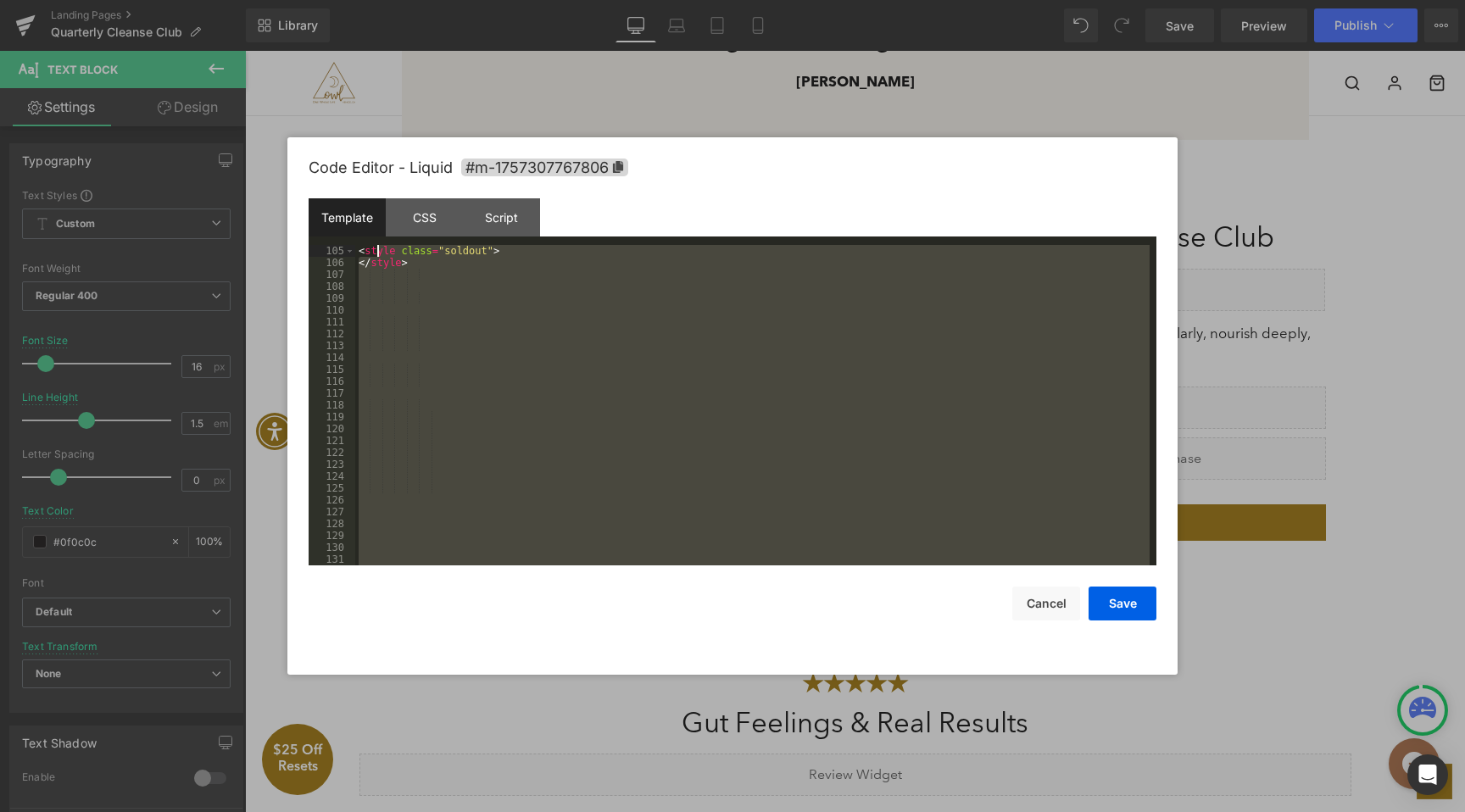
scroll to position [1234, 0]
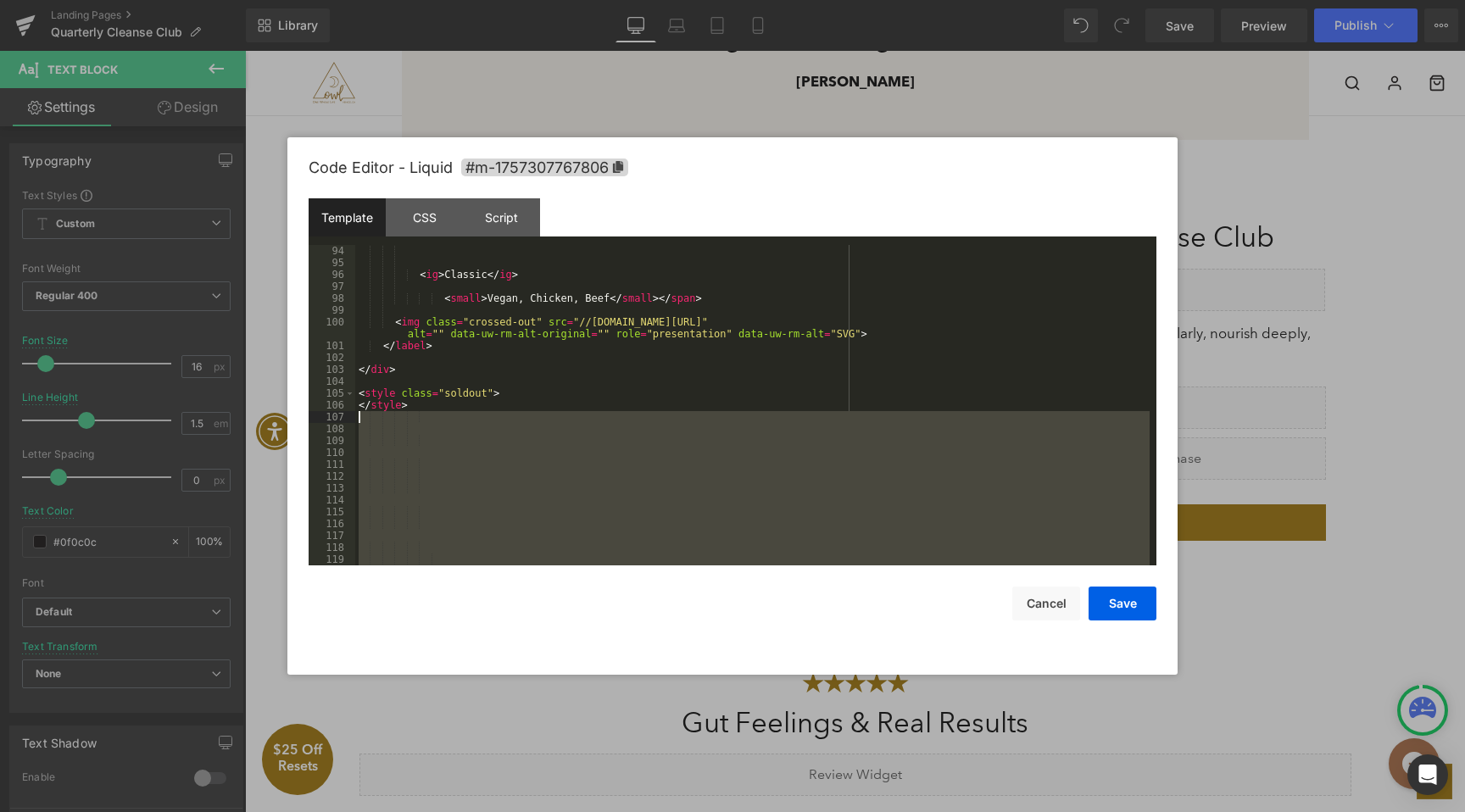
drag, startPoint x: 427, startPoint y: 489, endPoint x: 358, endPoint y: 421, distance: 96.9
click at [358, 421] on div "< ig > Classic </ ig > < small > Vegan, Chicken, Beef </ small > </ span > < im…" at bounding box center [753, 417] width 795 height 344
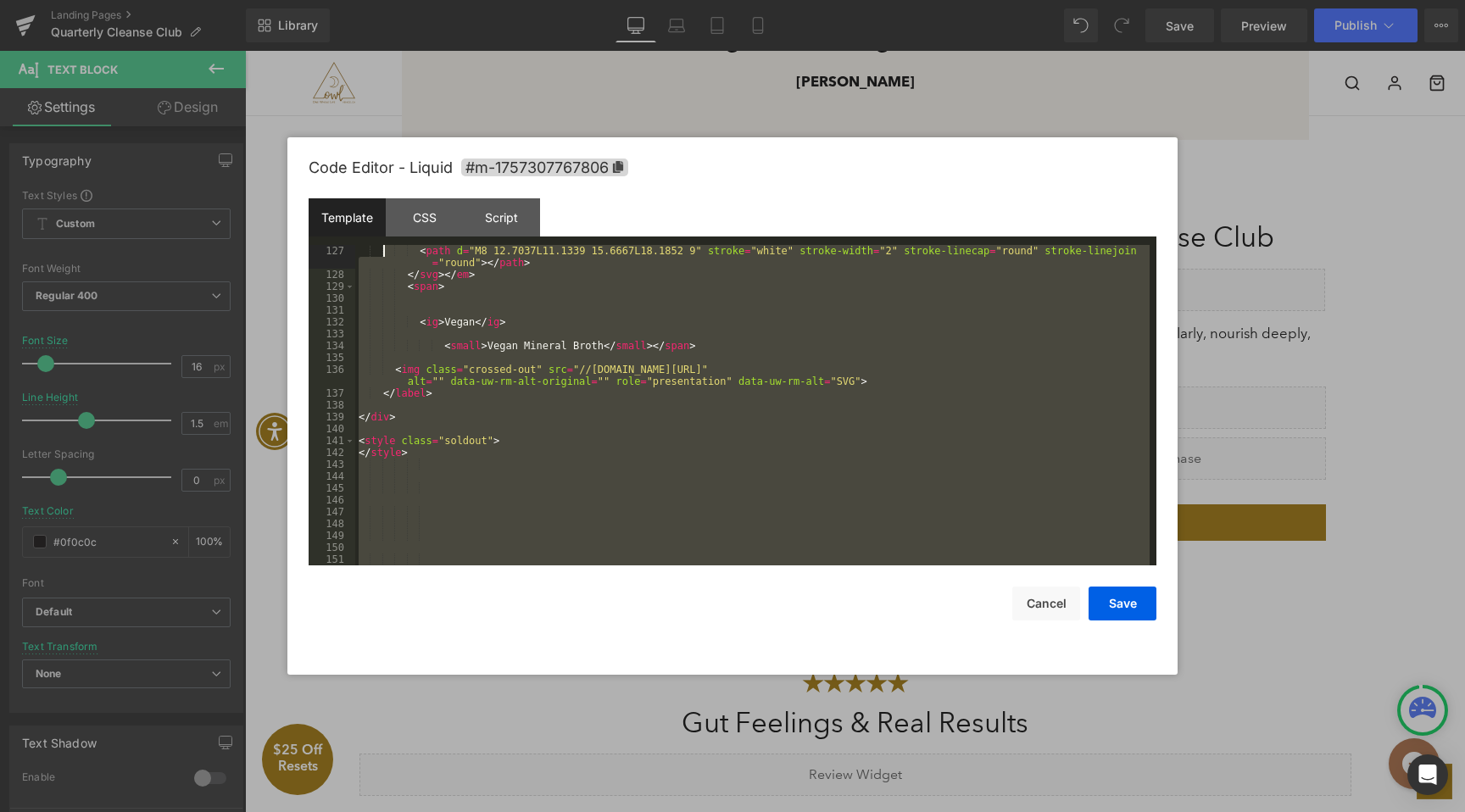
scroll to position [1566, 0]
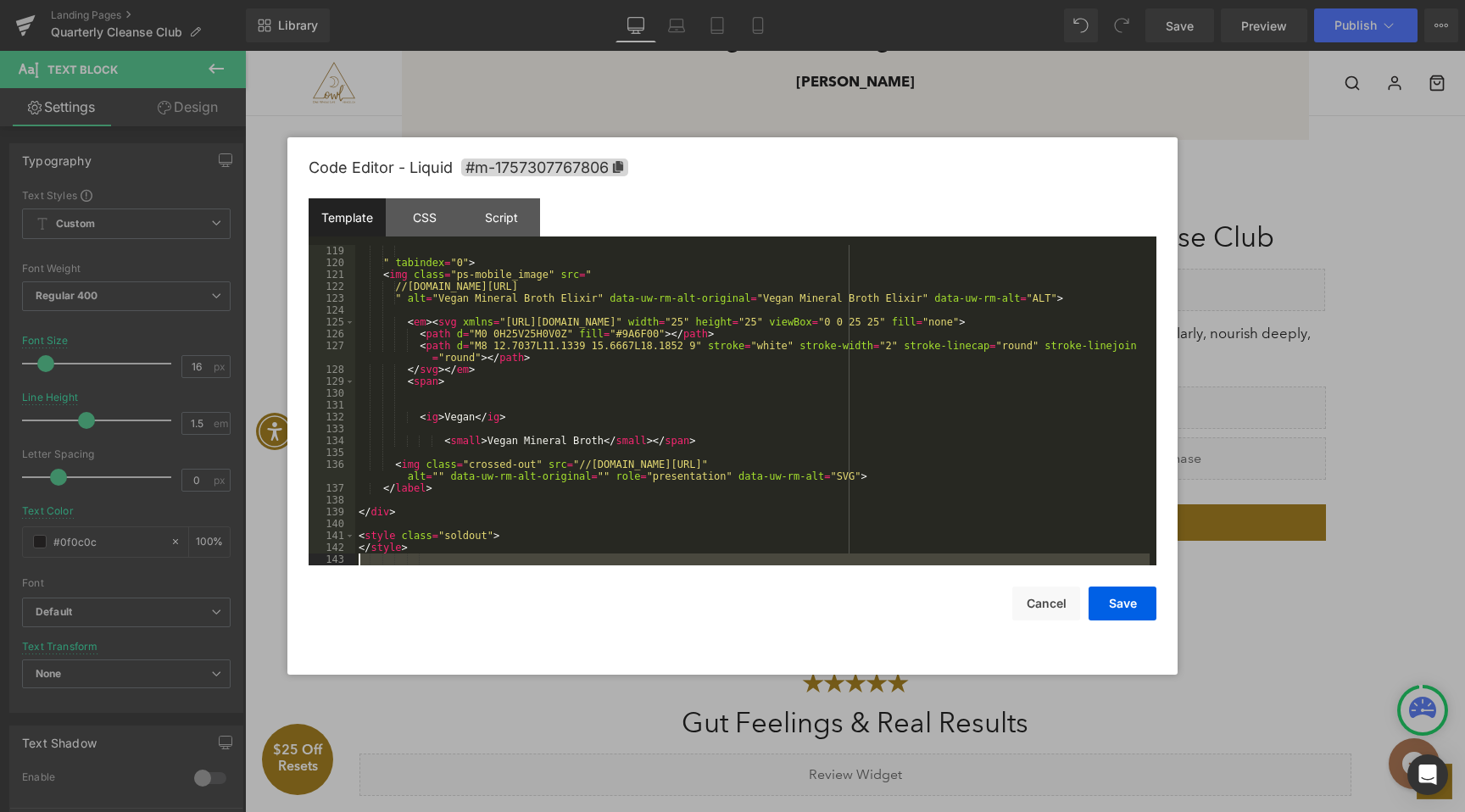
drag, startPoint x: 404, startPoint y: 342, endPoint x: 361, endPoint y: 560, distance: 222.2
click at [361, 560] on div "" tabindex = "0" > < img class = "ps-mobile_image" src = " //[DOMAIN_NAME][URL]…" at bounding box center [753, 417] width 795 height 344
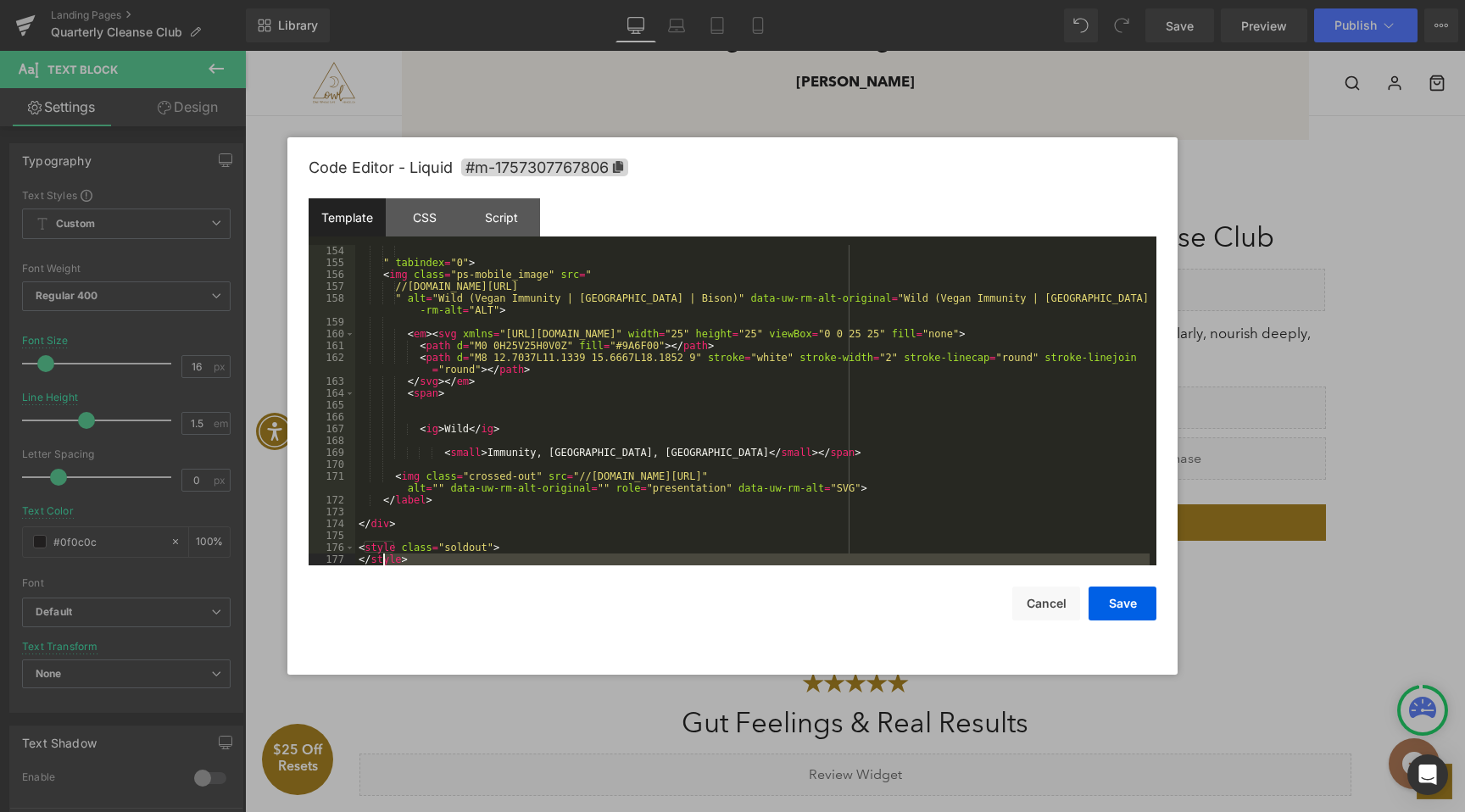
scroll to position [2136, 0]
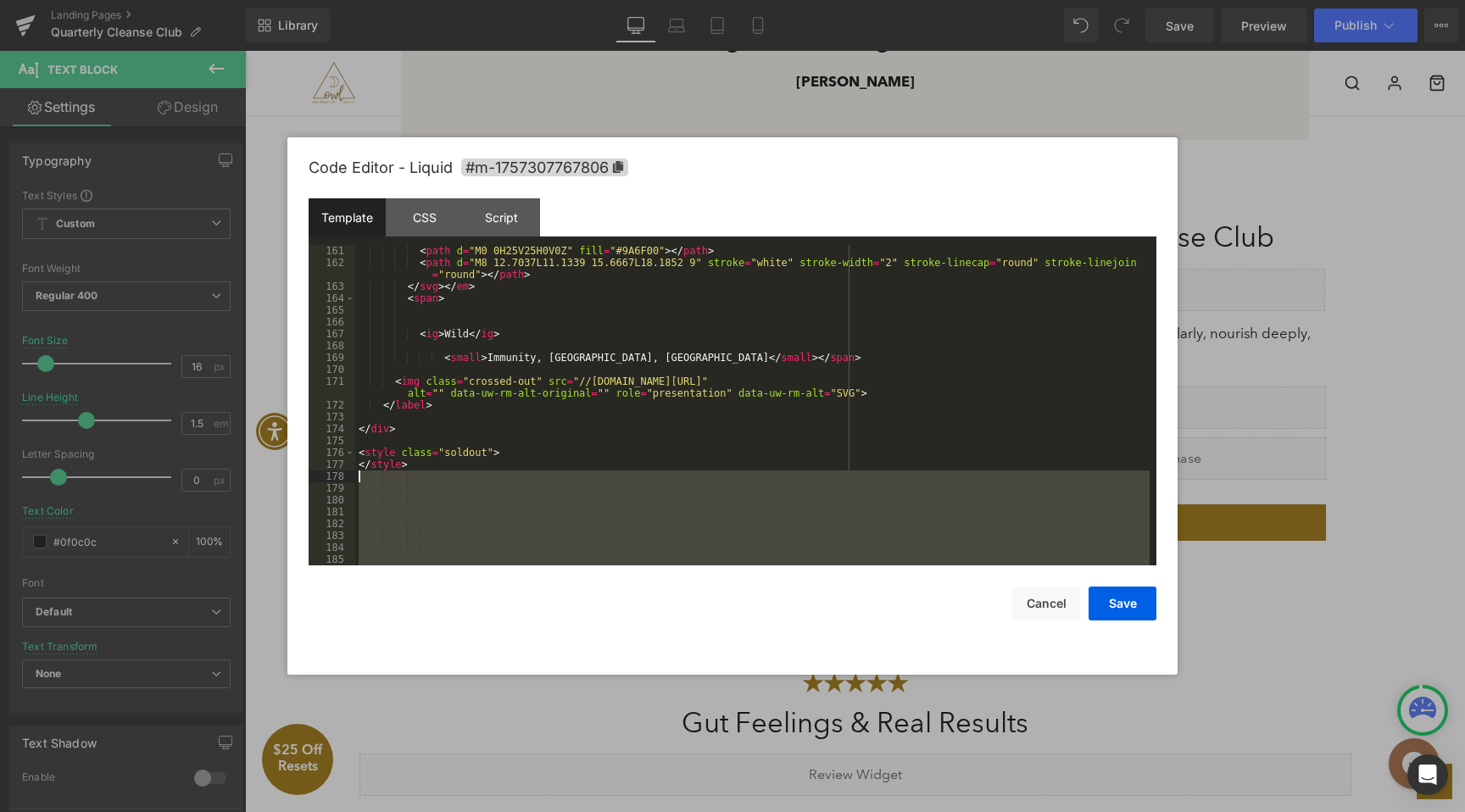
drag, startPoint x: 396, startPoint y: 422, endPoint x: 364, endPoint y: 480, distance: 66.2
click at [364, 480] on div "< path d = "M0 0H25V25H0V0Z" fill = "#9A6F00" > </ path > < path d = "M8 12.703…" at bounding box center [753, 417] width 795 height 344
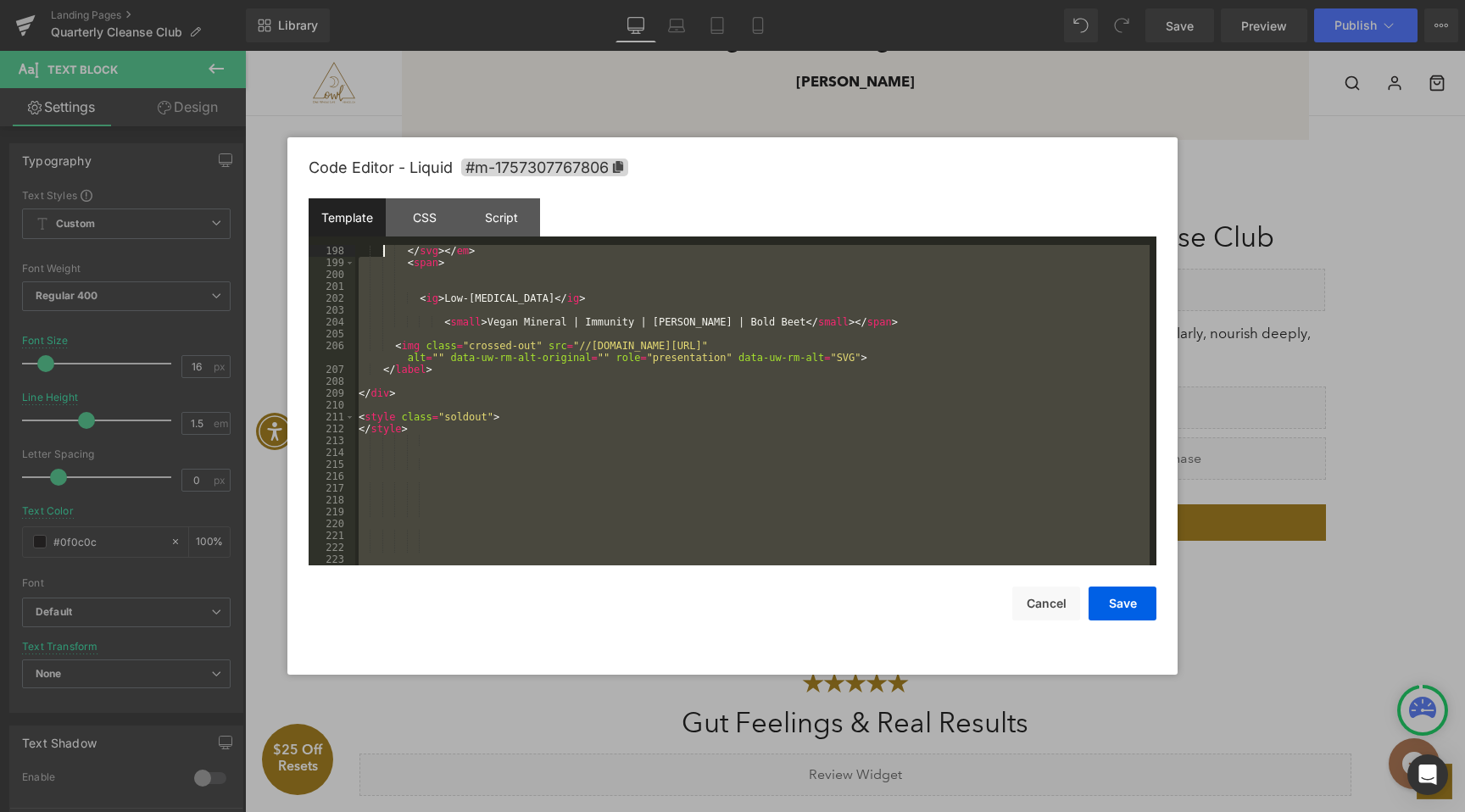
scroll to position [2658, 0]
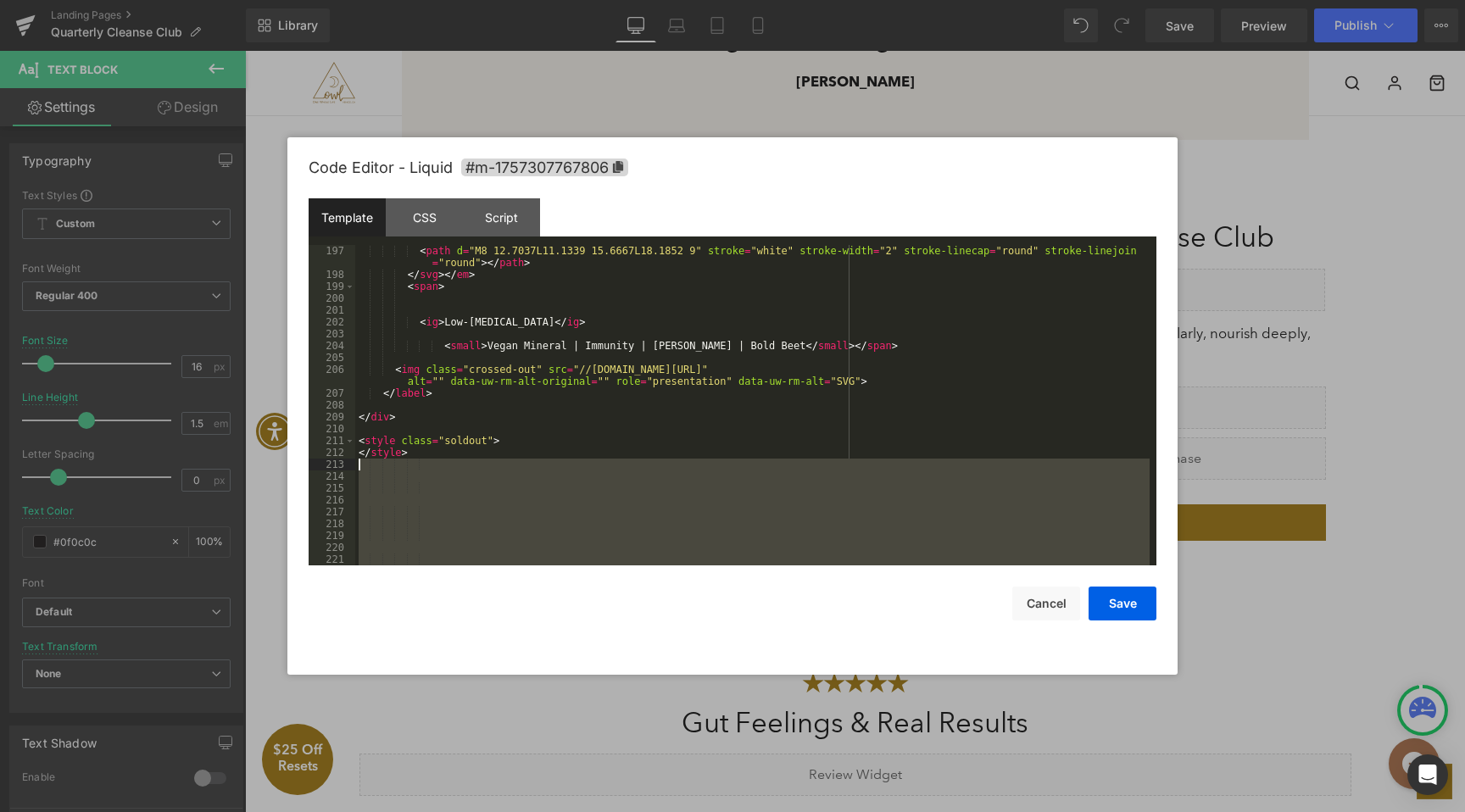
drag, startPoint x: 408, startPoint y: 434, endPoint x: 353, endPoint y: 465, distance: 63.1
click at [353, 465] on pre "197 198 199 200 201 202 203 204 205 206 207 208 209 210 211 212 213 214 215 216…" at bounding box center [732, 406] width 848 height 321
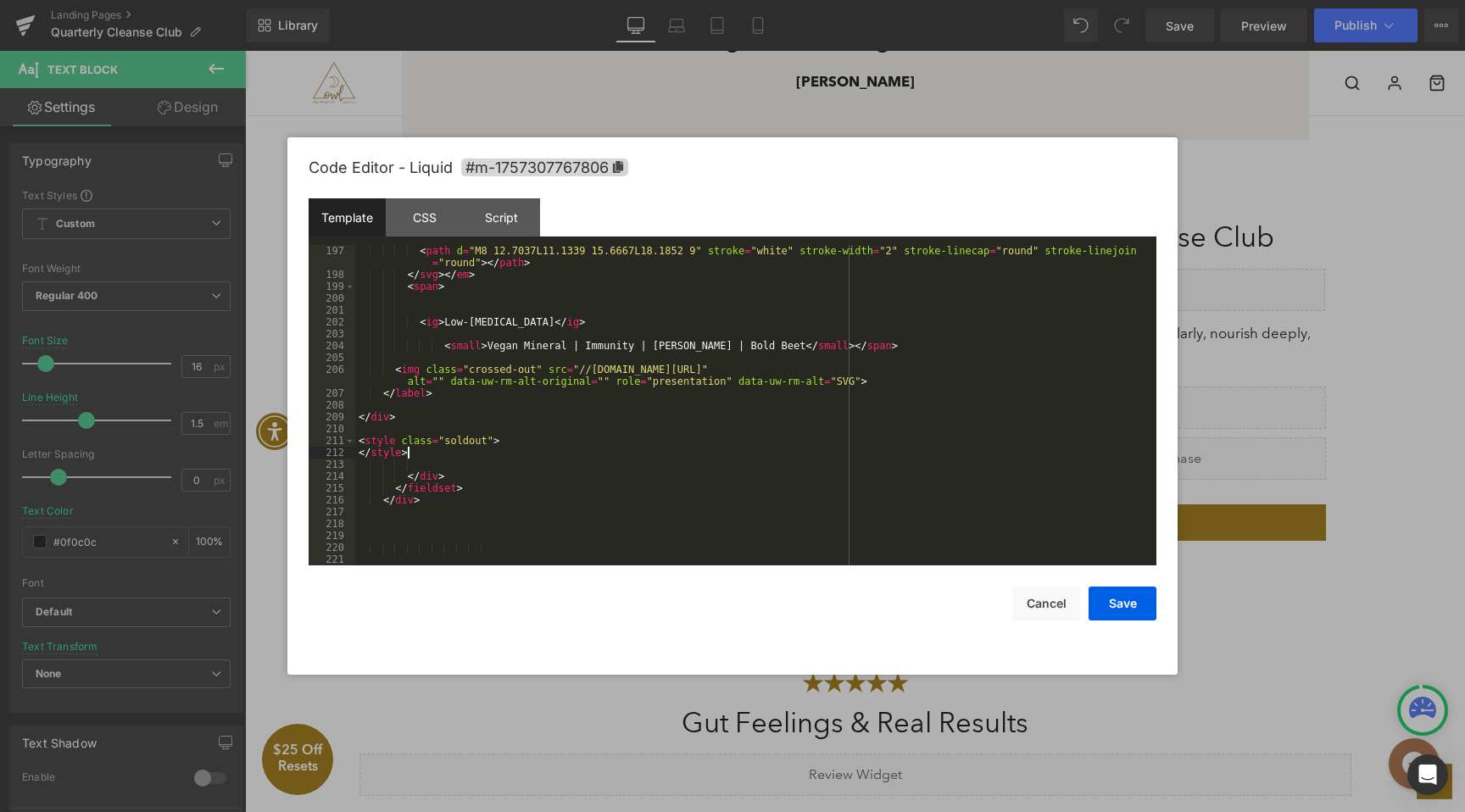
scroll to position [2681, 0]
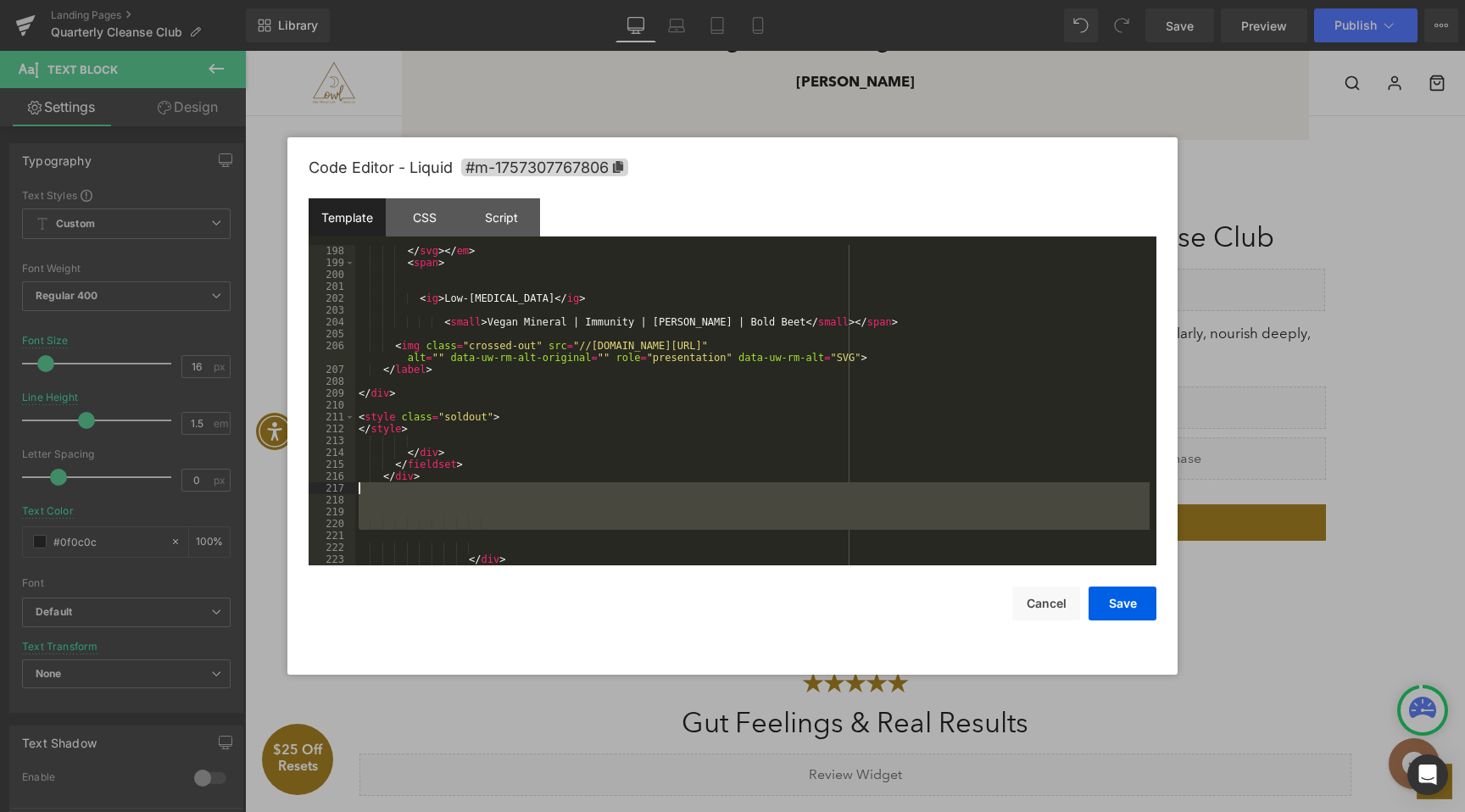
drag, startPoint x: 487, startPoint y: 538, endPoint x: 332, endPoint y: 489, distance: 162.6
click at [332, 489] on pre "198 199 200 201 202 203 204 205 206 207 208 209 210 211 212 213 214 215 216 217…" at bounding box center [732, 406] width 848 height 321
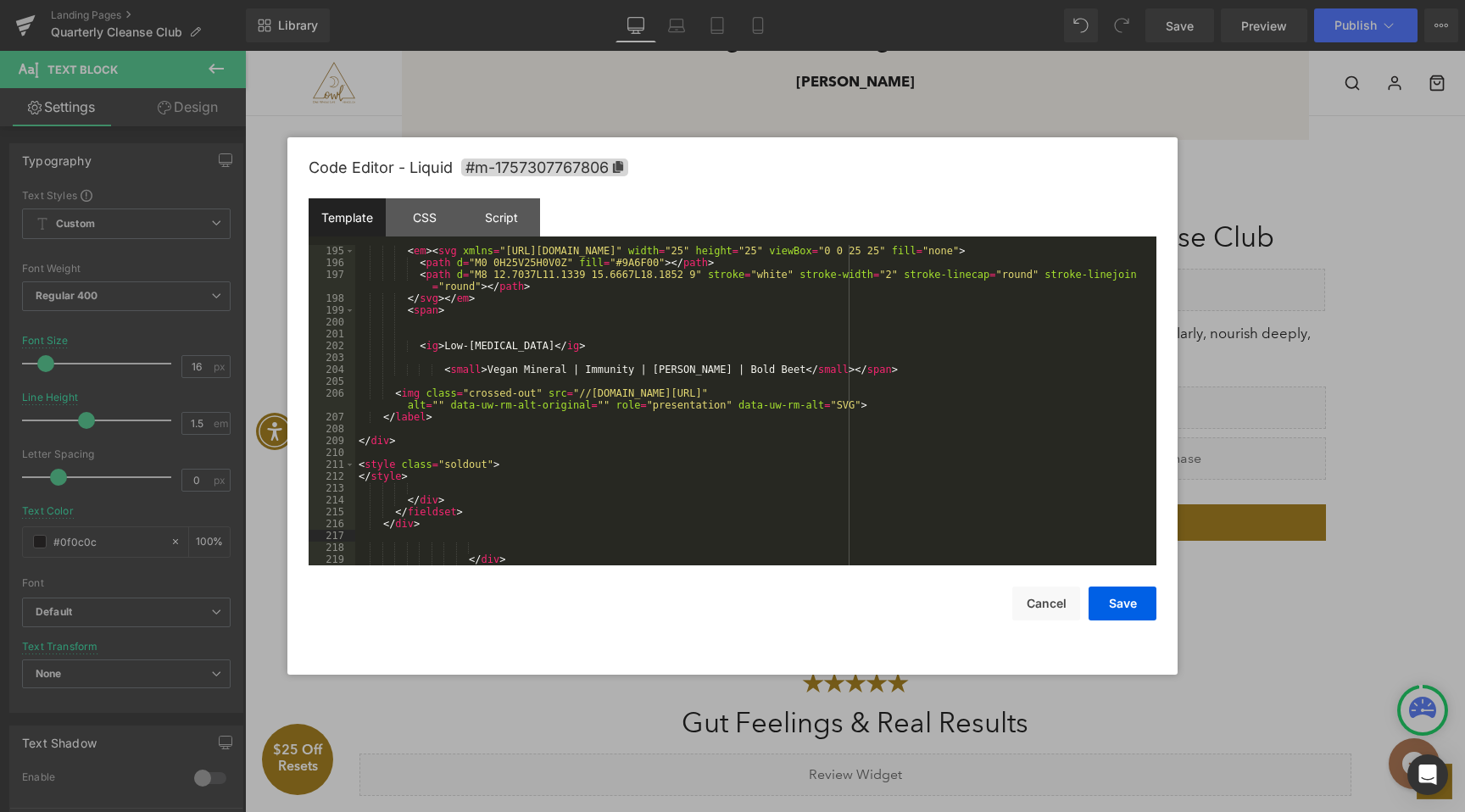
click at [443, 542] on div "< em > < svg xmlns = "[URL][DOMAIN_NAME]" width = "25" height = "25" viewBox = …" at bounding box center [753, 417] width 795 height 344
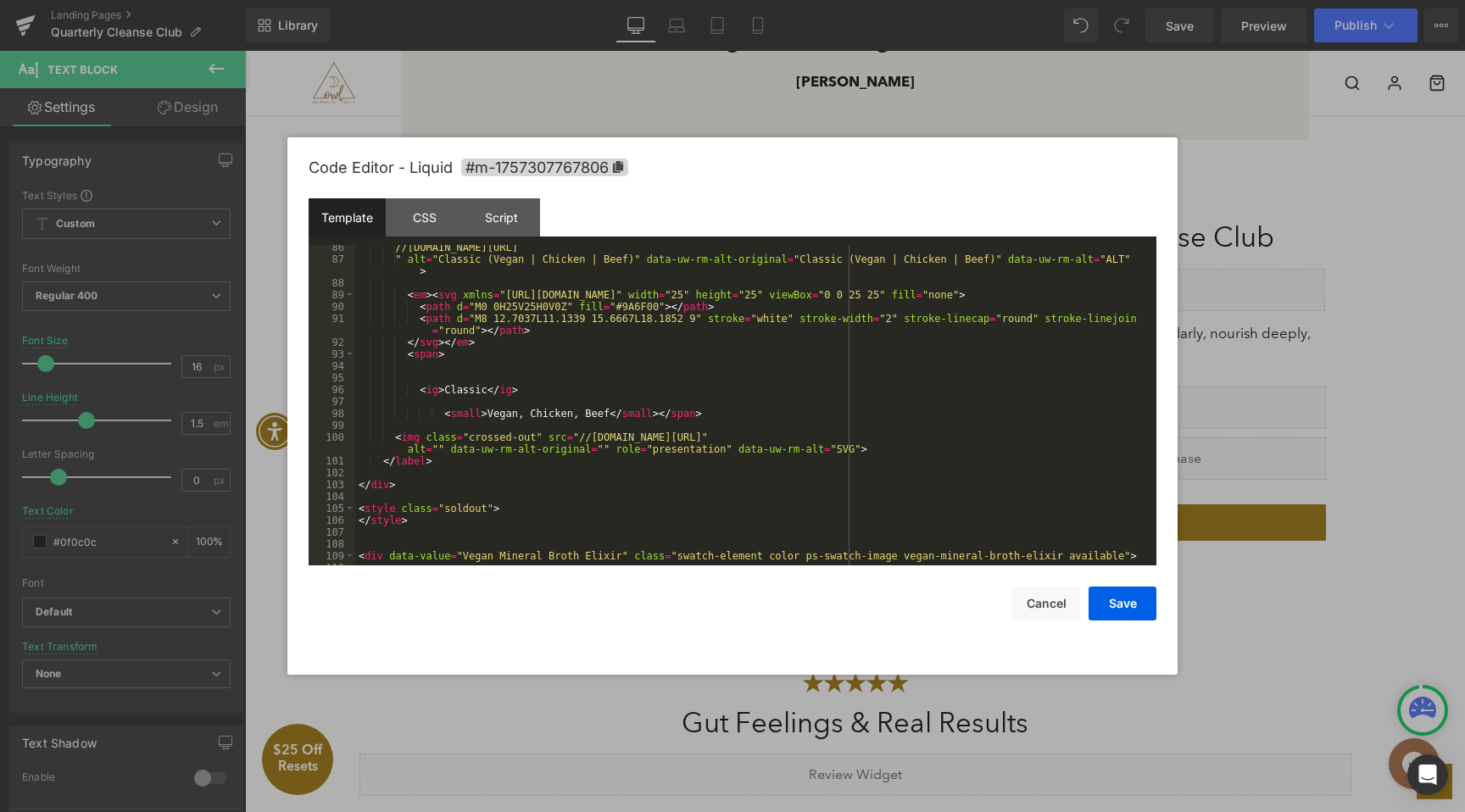
scroll to position [0, 0]
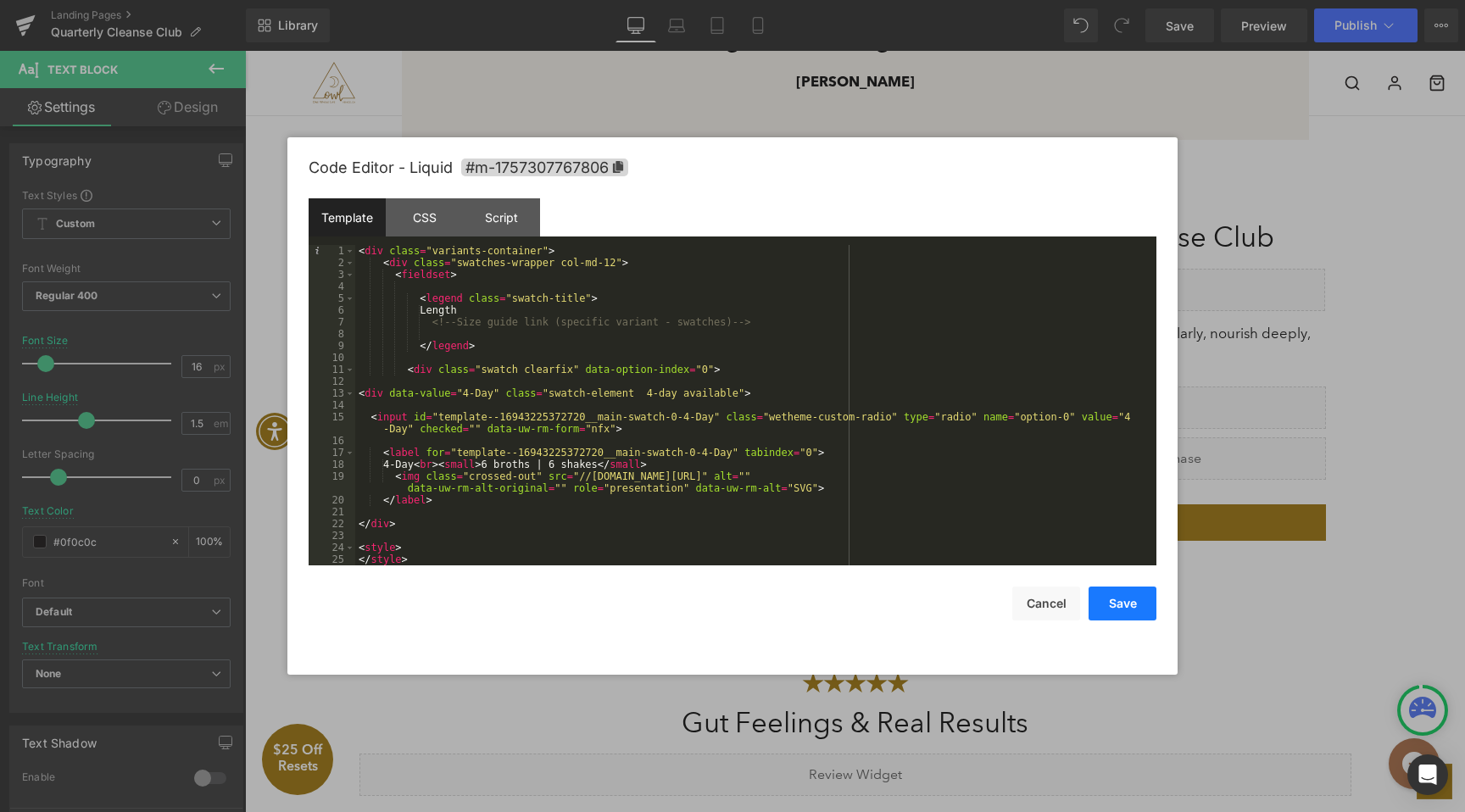
click at [1119, 616] on button "Save" at bounding box center [1122, 603] width 68 height 34
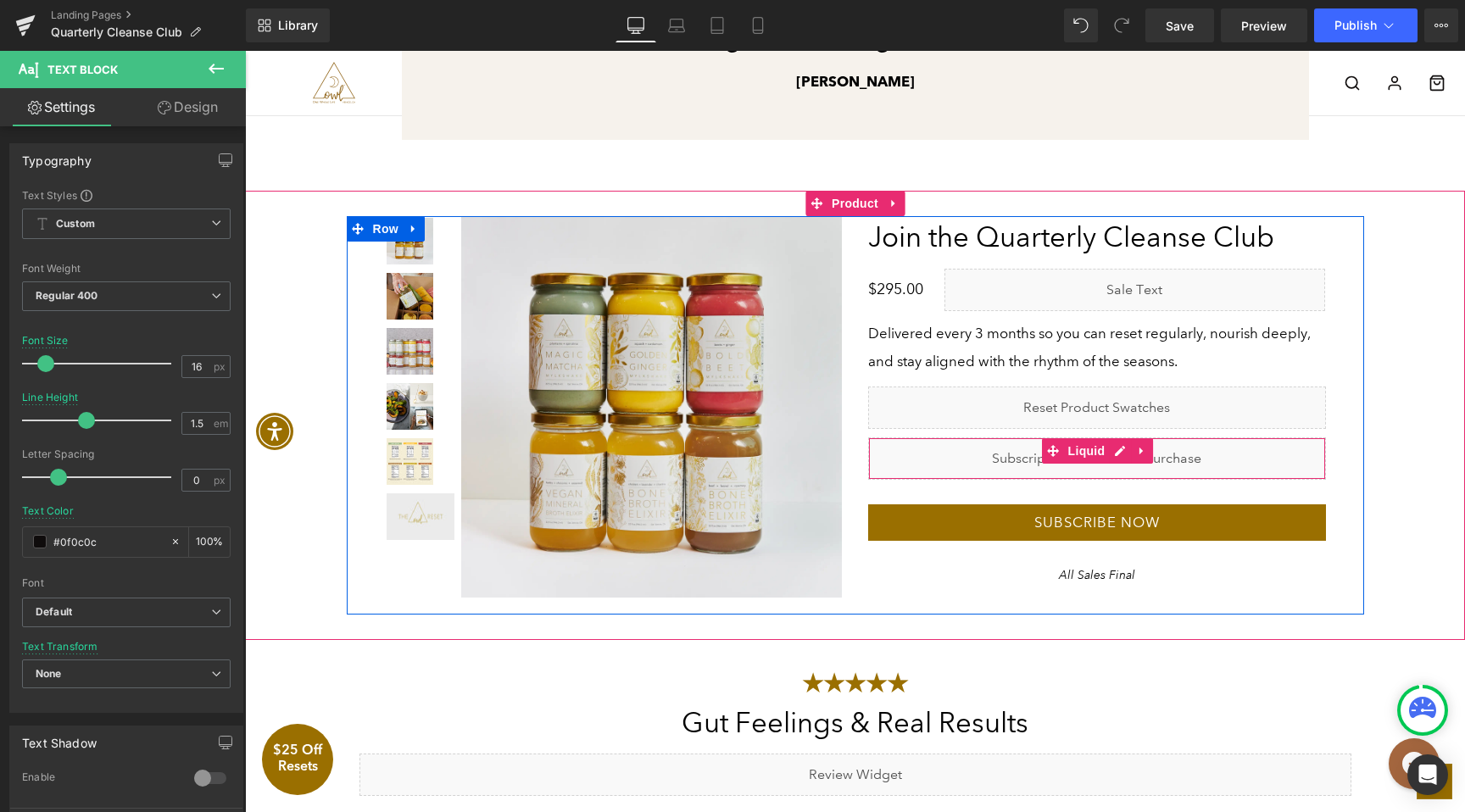
click at [1116, 447] on div "Liquid" at bounding box center [1097, 458] width 458 height 42
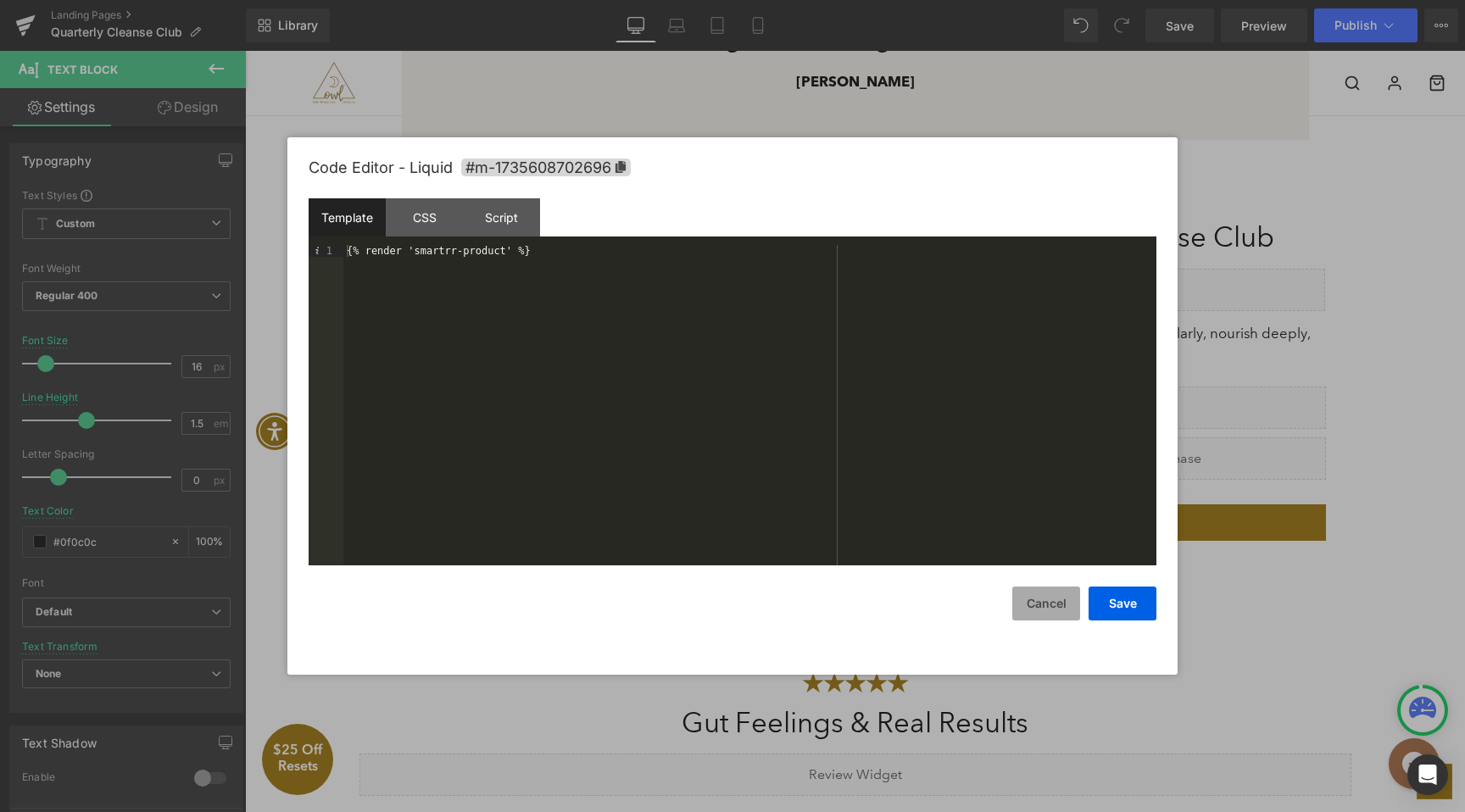
click at [1048, 615] on button "Cancel" at bounding box center [1046, 603] width 68 height 34
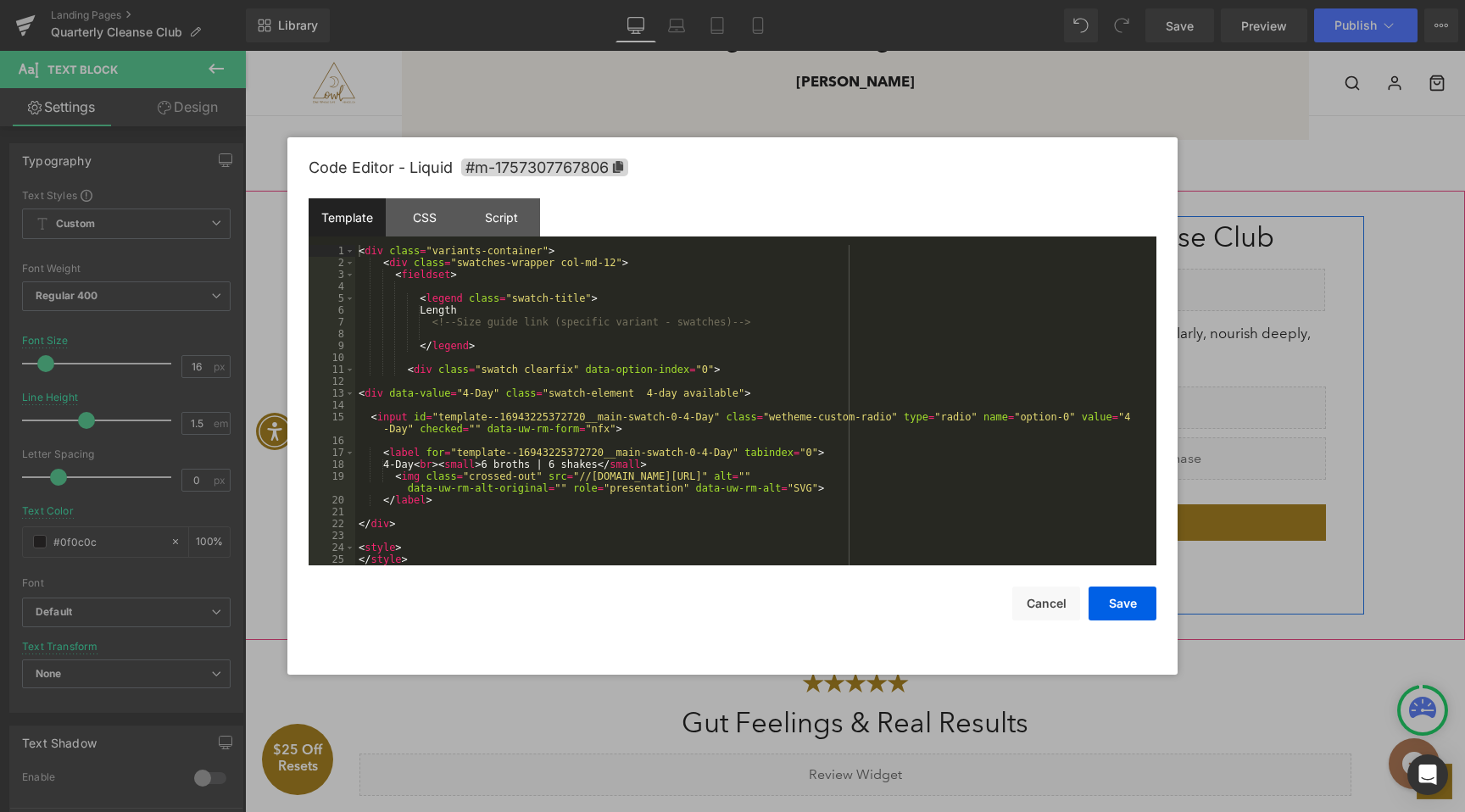
click at [1120, 399] on icon at bounding box center [1115, 400] width 8 height 8
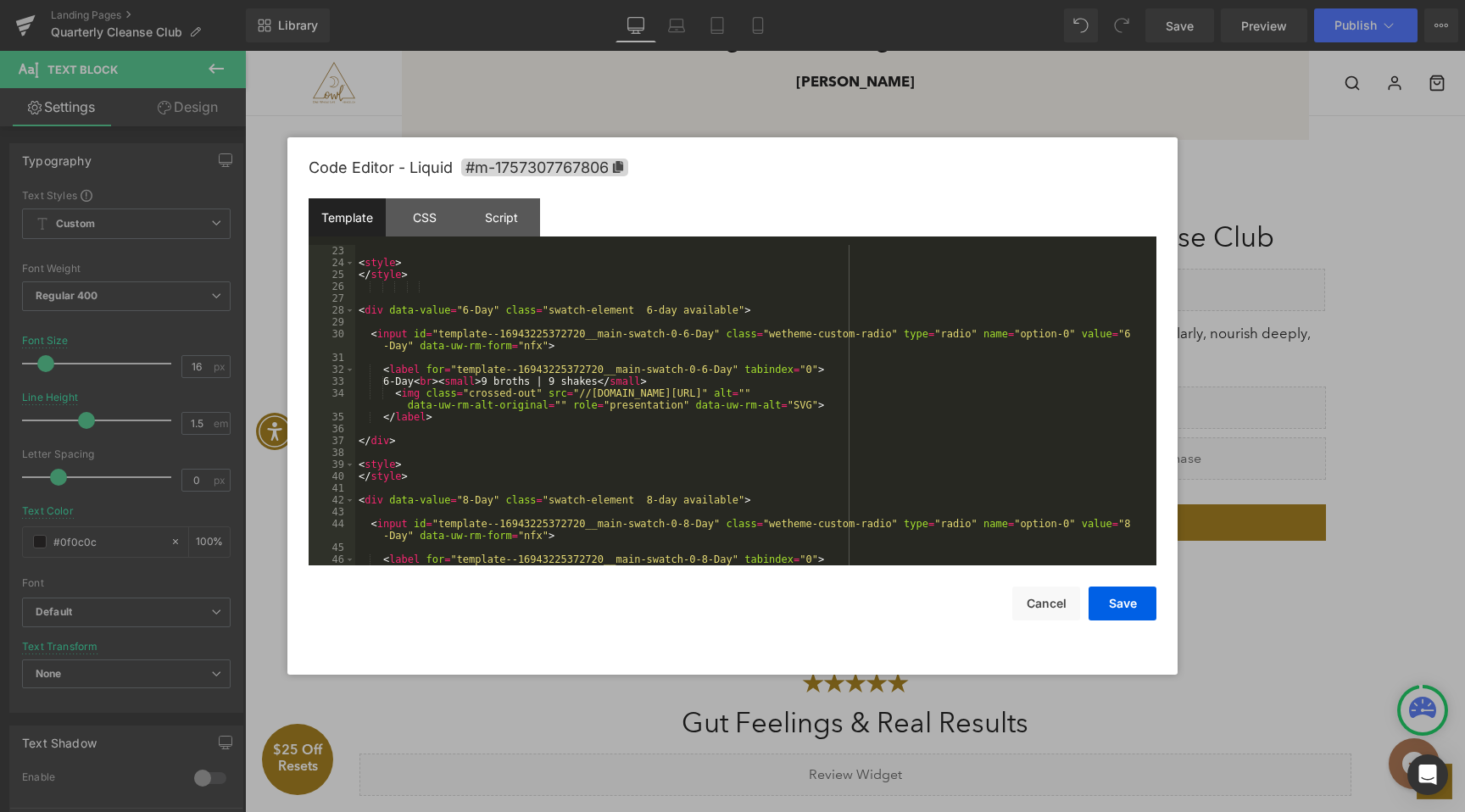
scroll to position [293, 0]
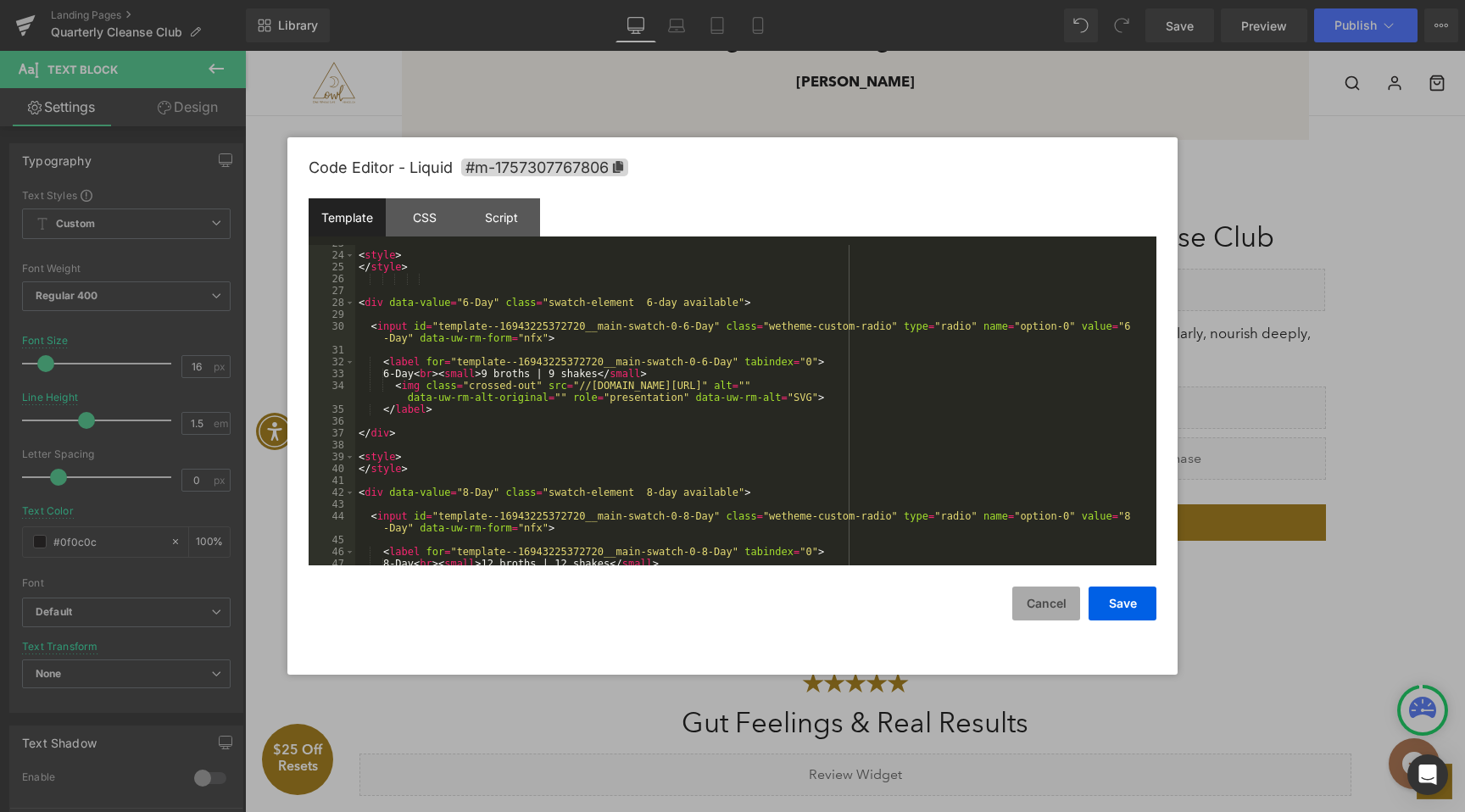
click at [1048, 610] on button "Cancel" at bounding box center [1046, 603] width 68 height 34
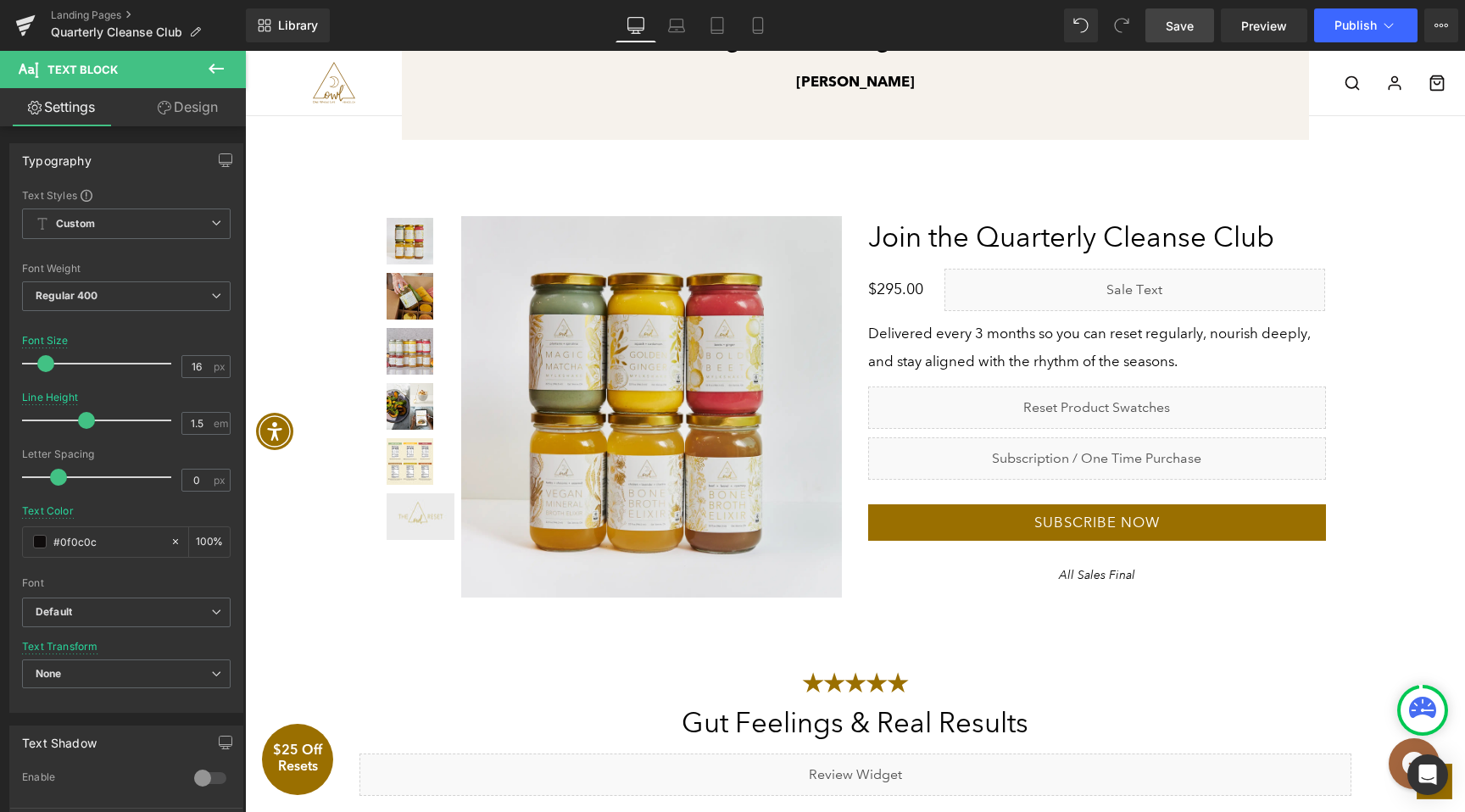
click at [1182, 20] on span "Save" at bounding box center [1180, 25] width 28 height 18
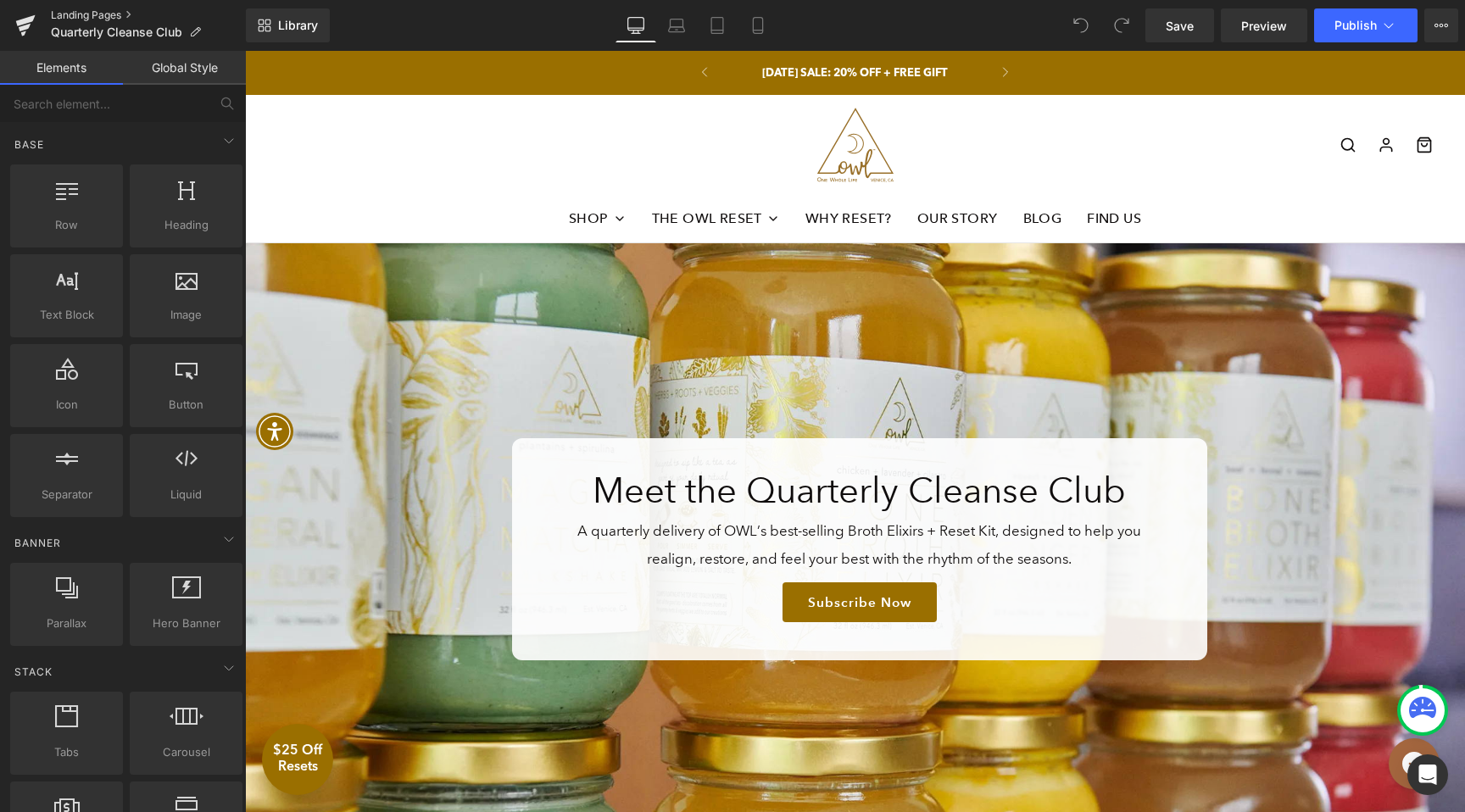
click at [99, 18] on link "Landing Pages" at bounding box center [148, 15] width 195 height 14
